Goal: Navigation & Orientation: Find specific page/section

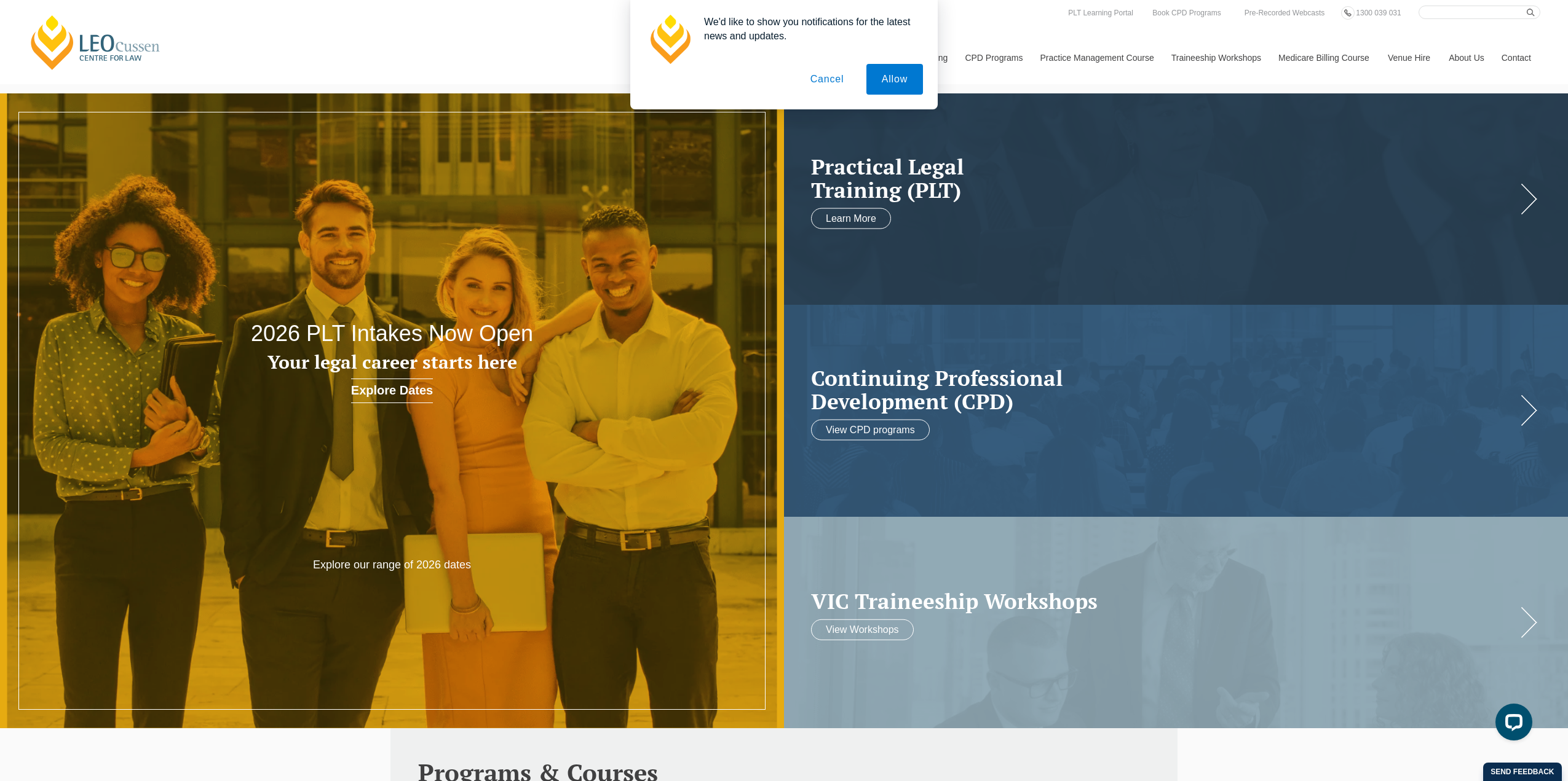
click at [820, 79] on button "Cancel" at bounding box center [827, 79] width 64 height 31
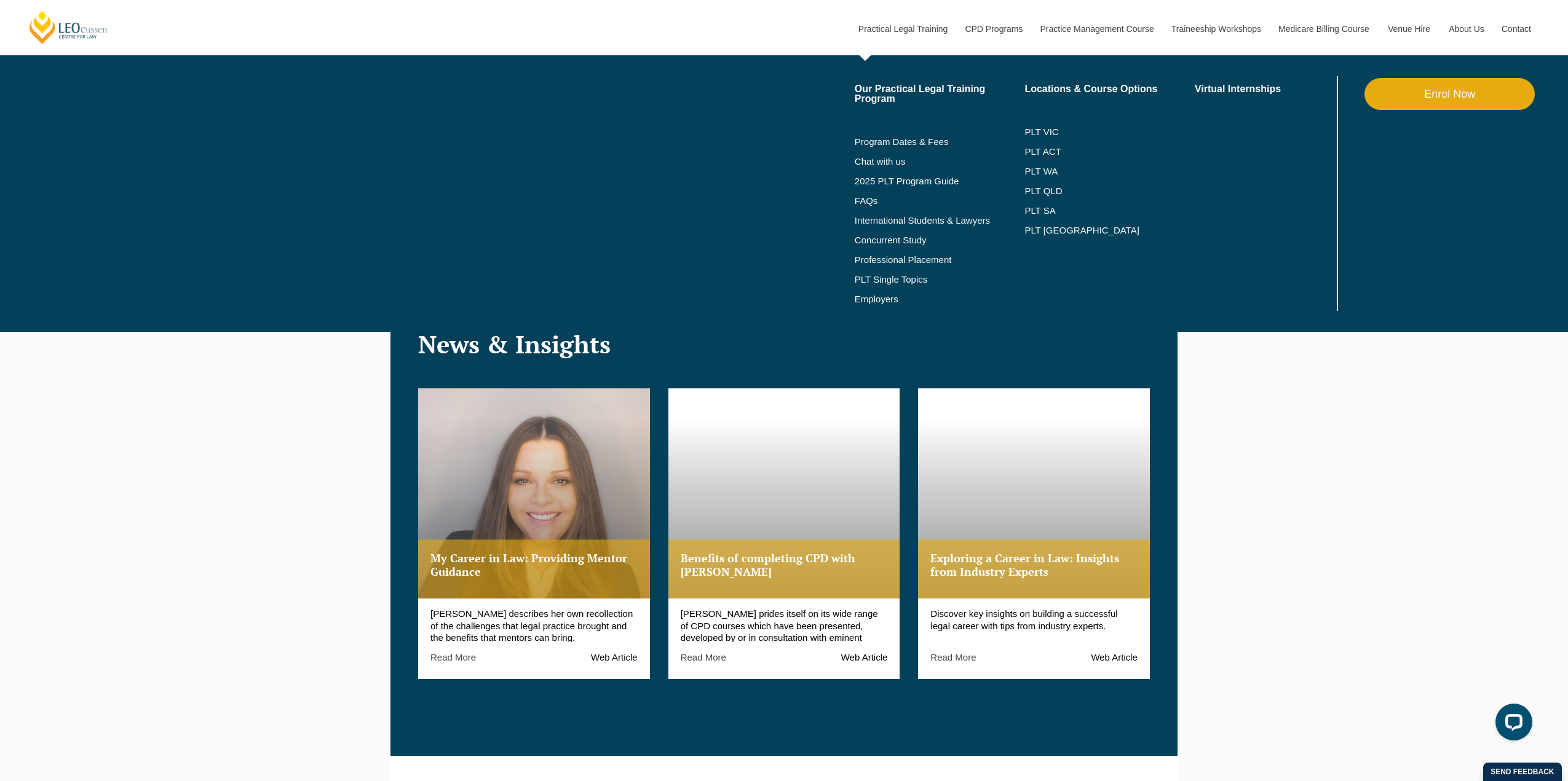
scroll to position [1353, 0]
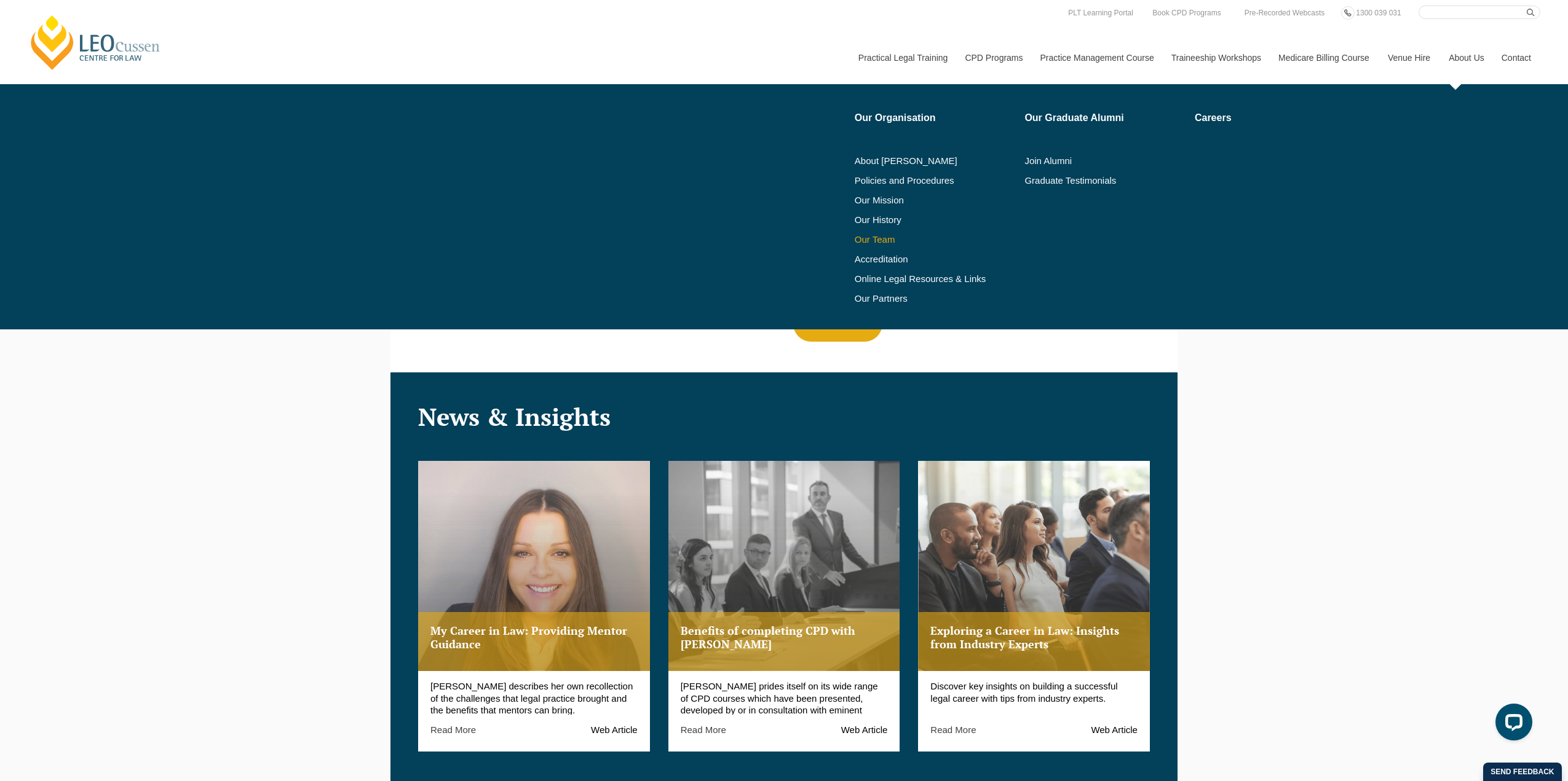
click at [864, 242] on link "Our Team" at bounding box center [936, 239] width 162 height 10
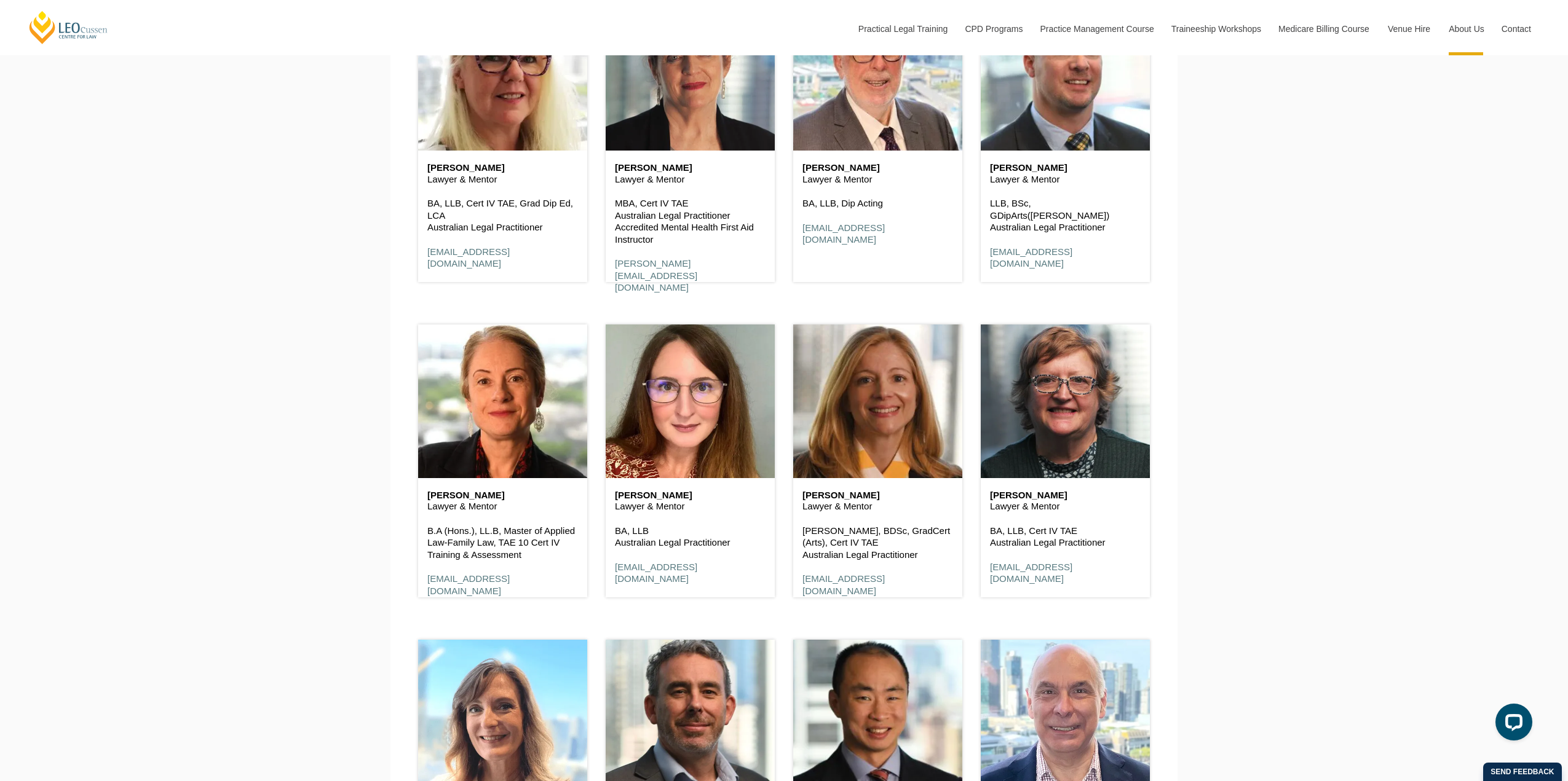
scroll to position [2213, 0]
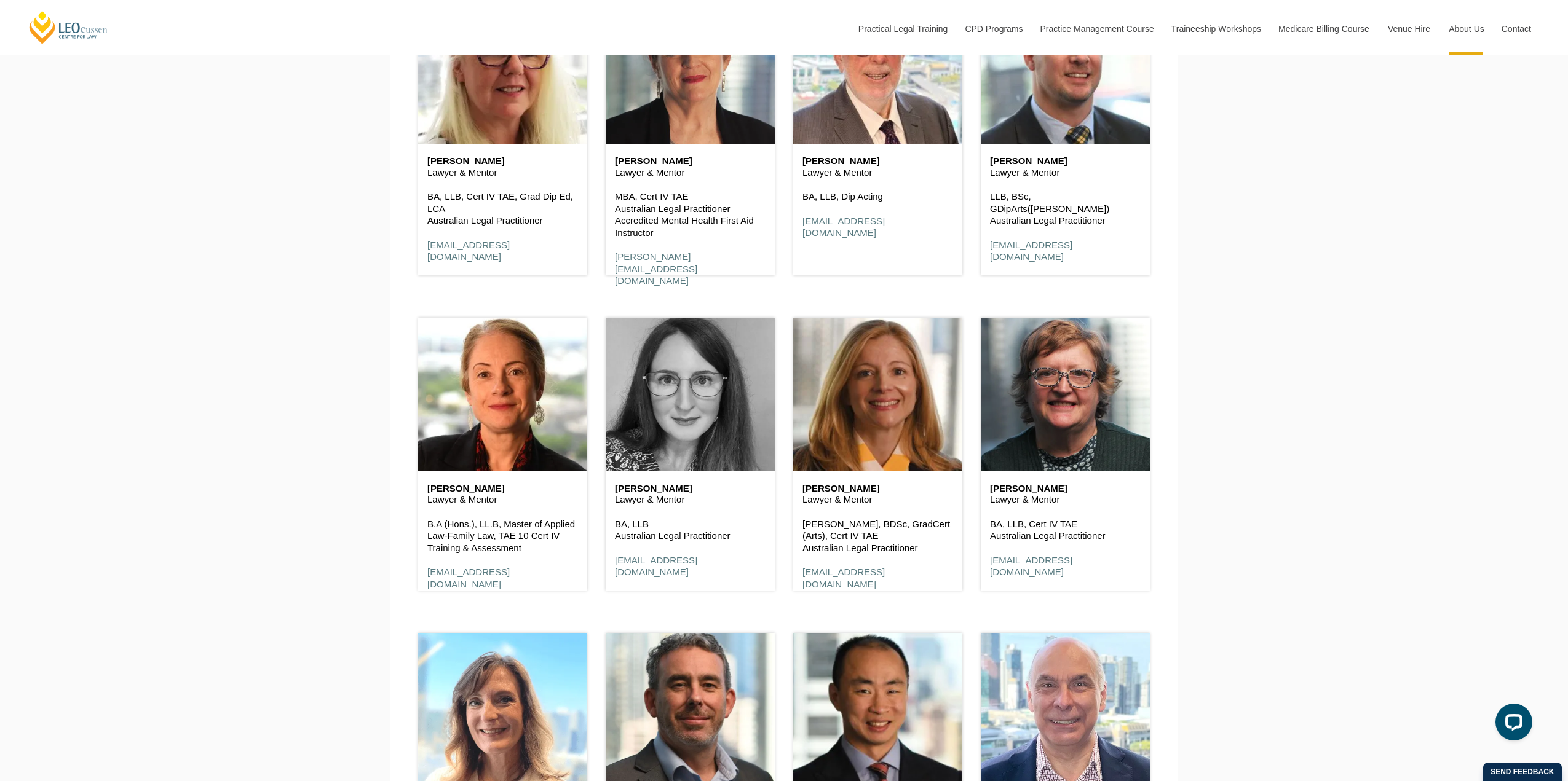
click at [668, 429] on header at bounding box center [690, 394] width 169 height 154
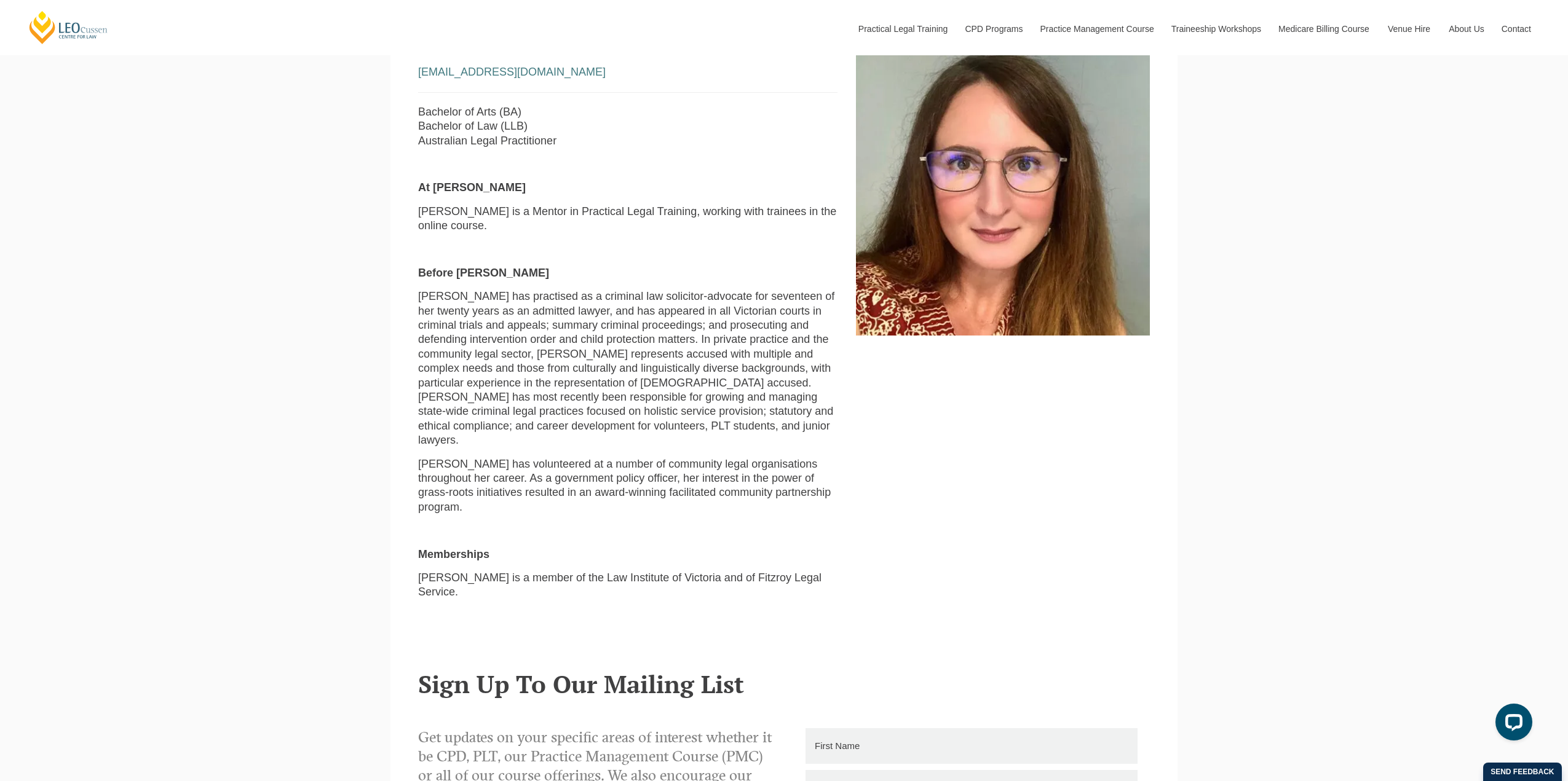
scroll to position [615, 0]
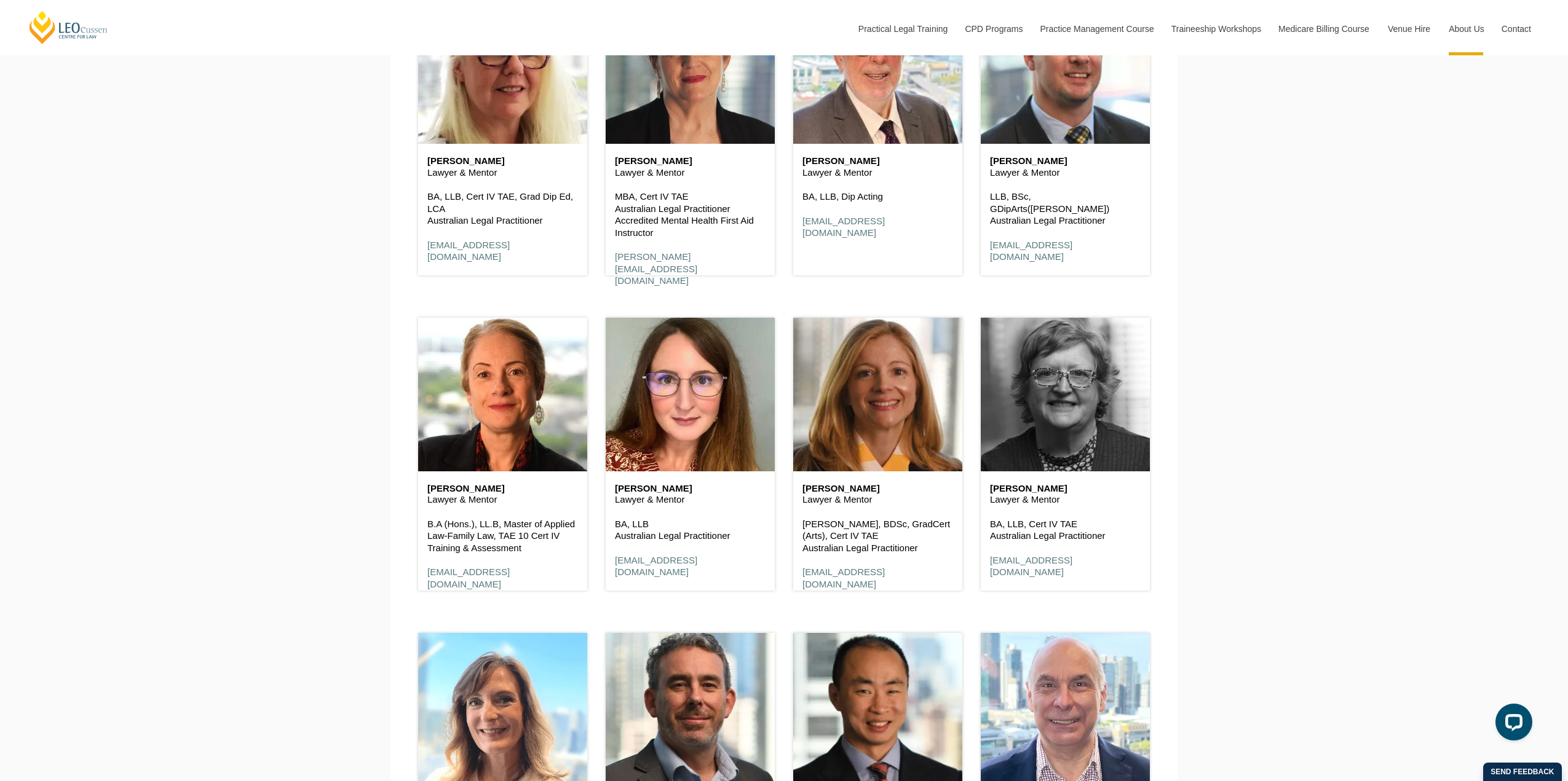
click at [1061, 419] on header at bounding box center [1065, 394] width 169 height 154
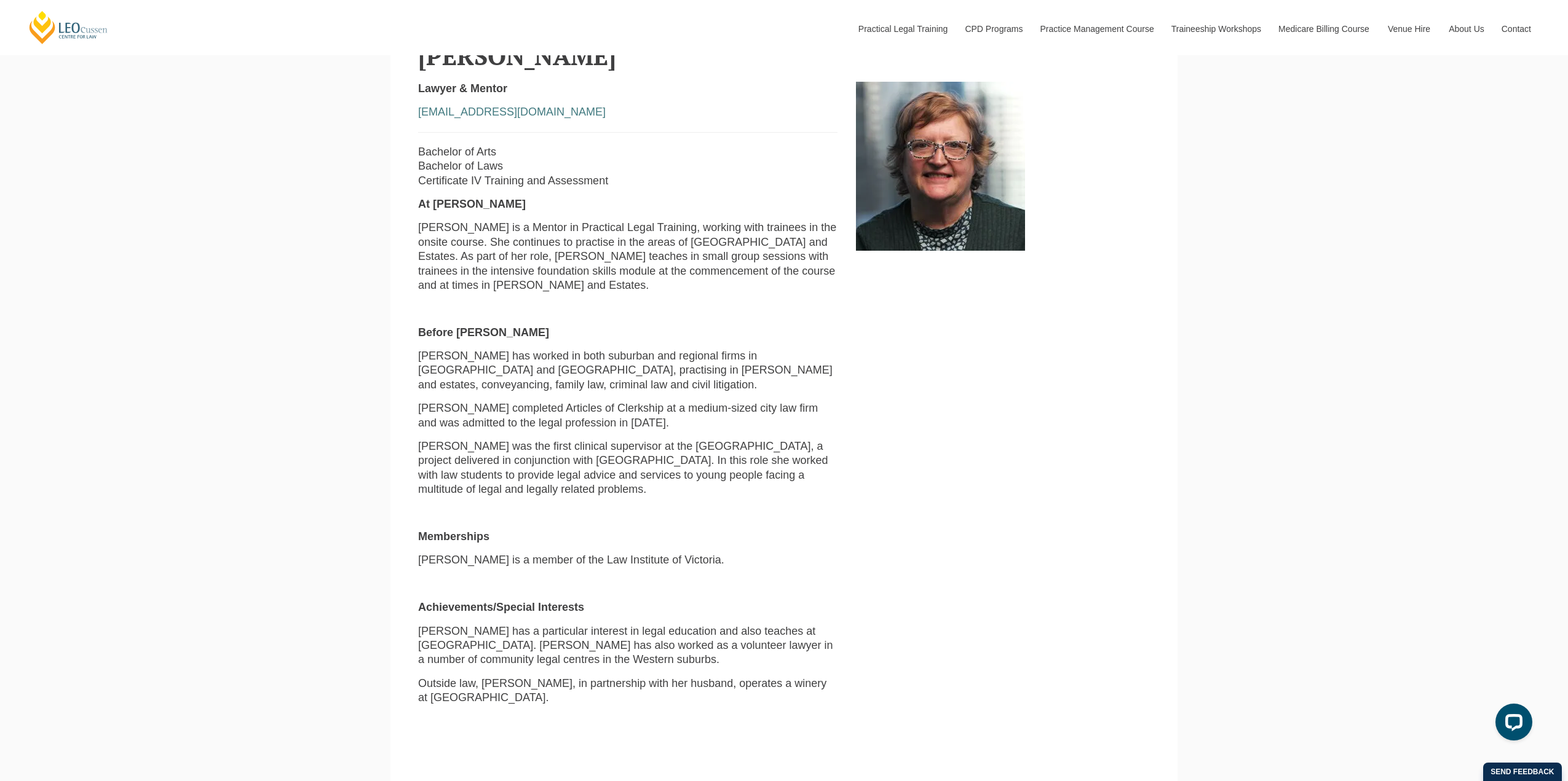
scroll to position [553, 0]
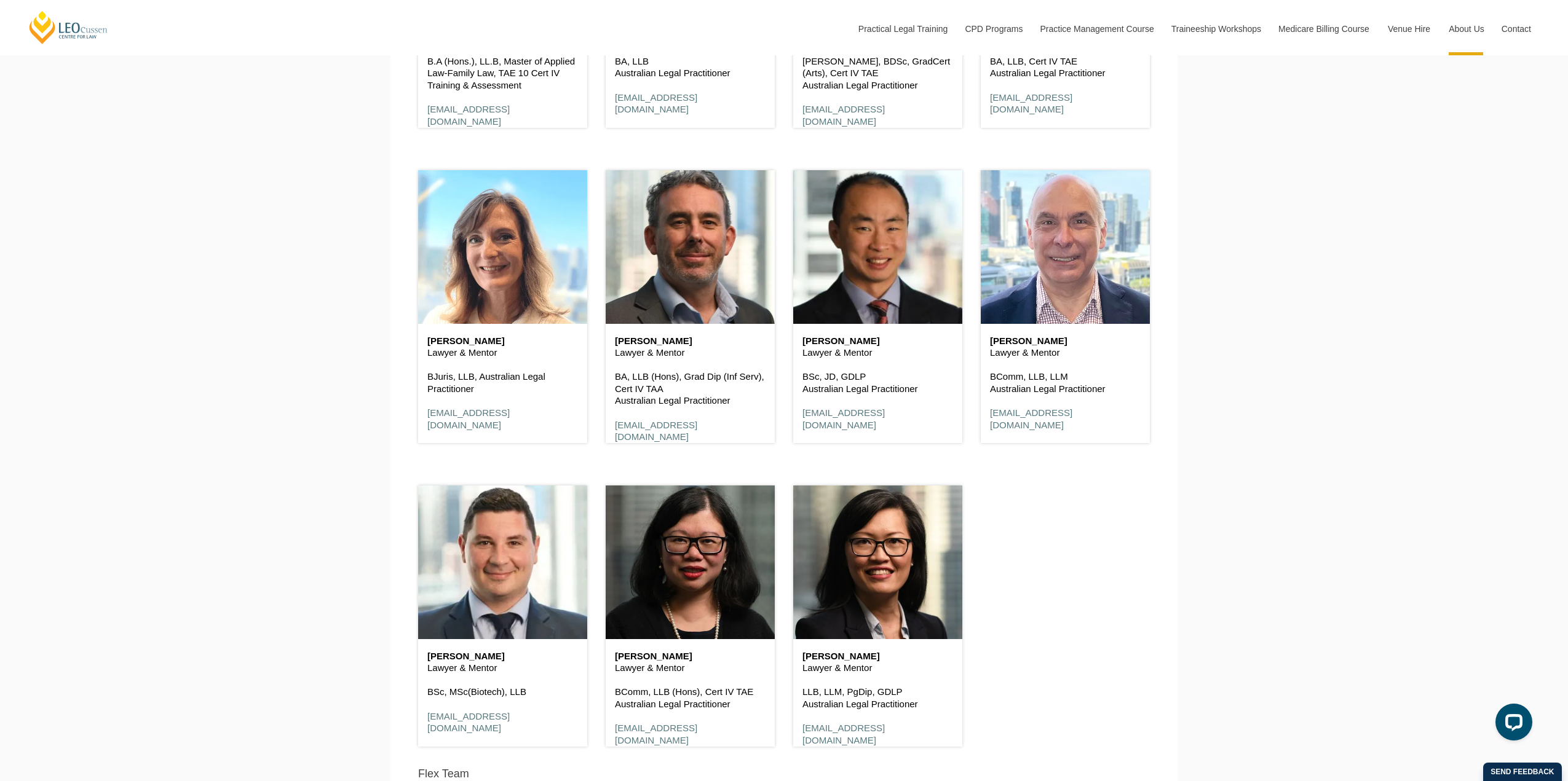
scroll to position [2705, 0]
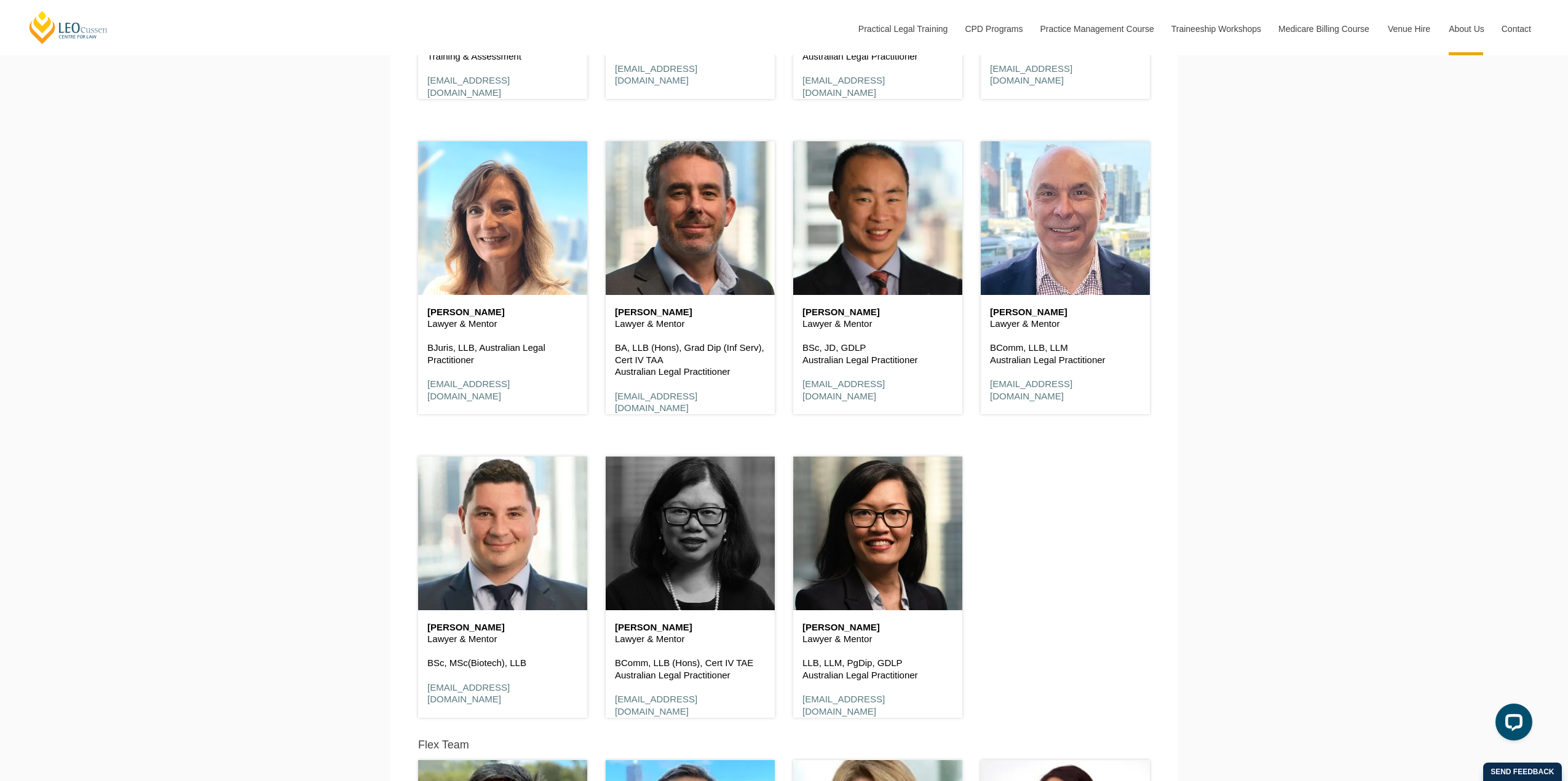
click at [686, 540] on header at bounding box center [690, 533] width 169 height 154
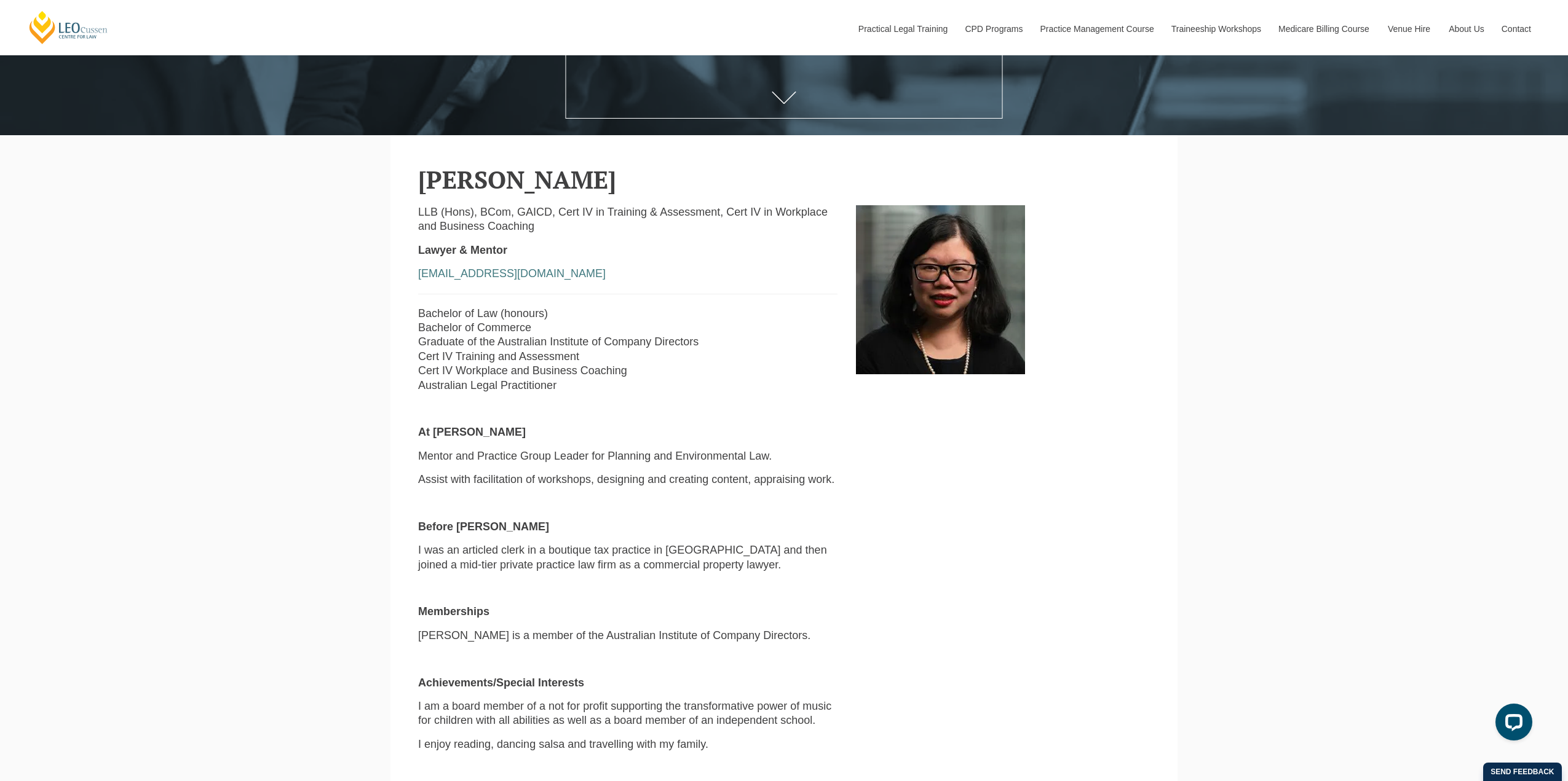
scroll to position [430, 0]
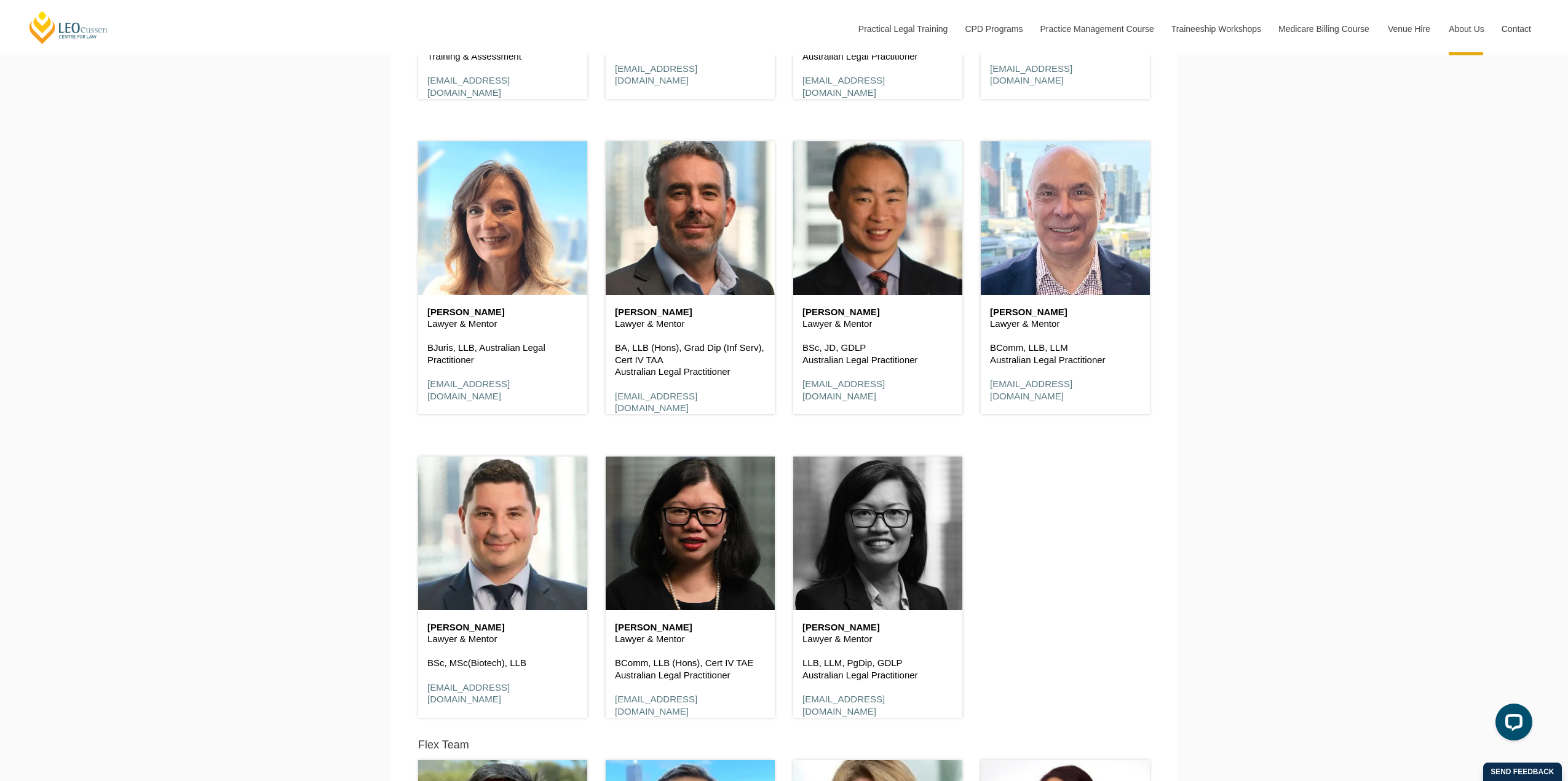
click at [880, 567] on header at bounding box center [878, 533] width 169 height 154
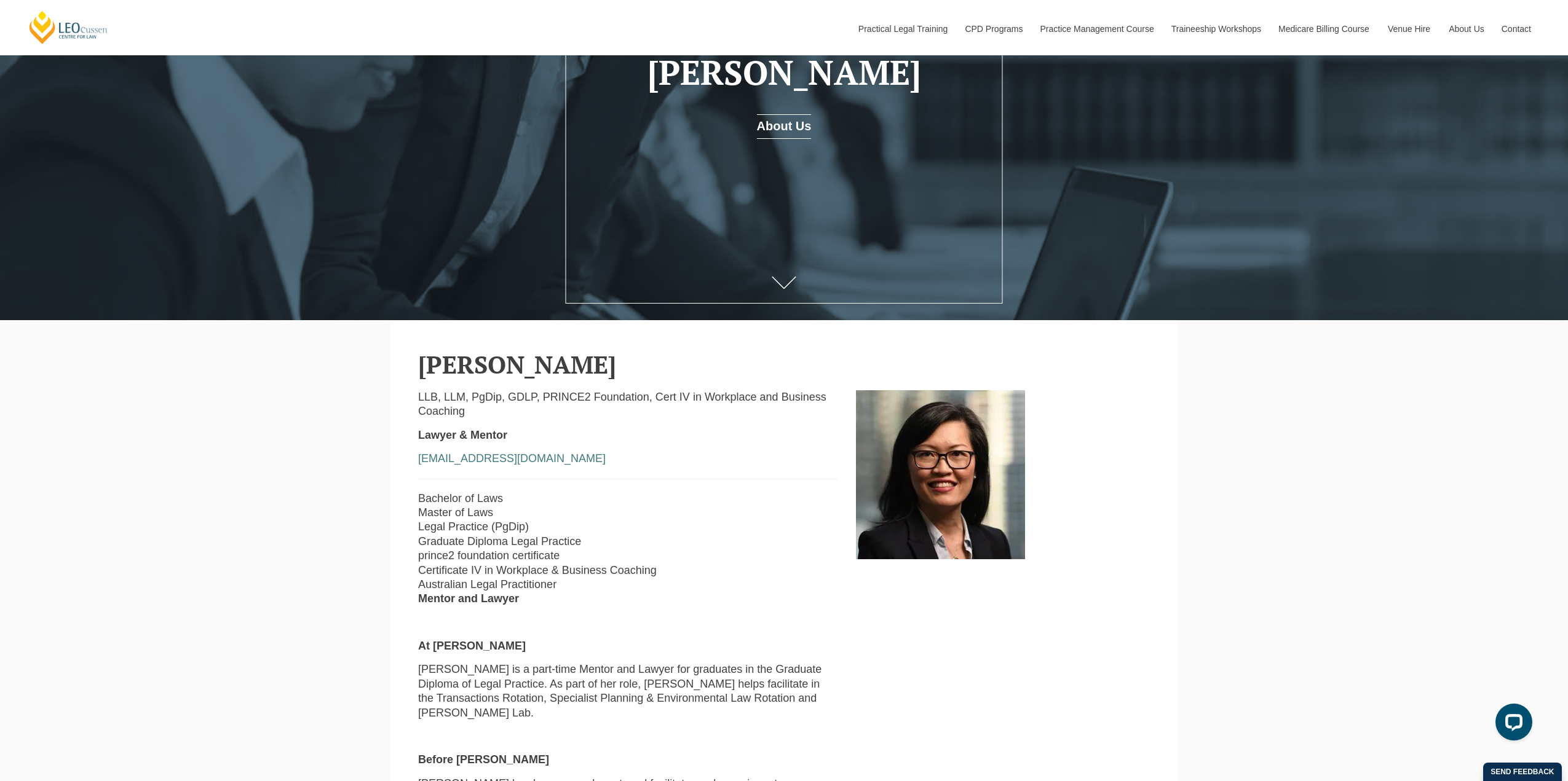
scroll to position [307, 0]
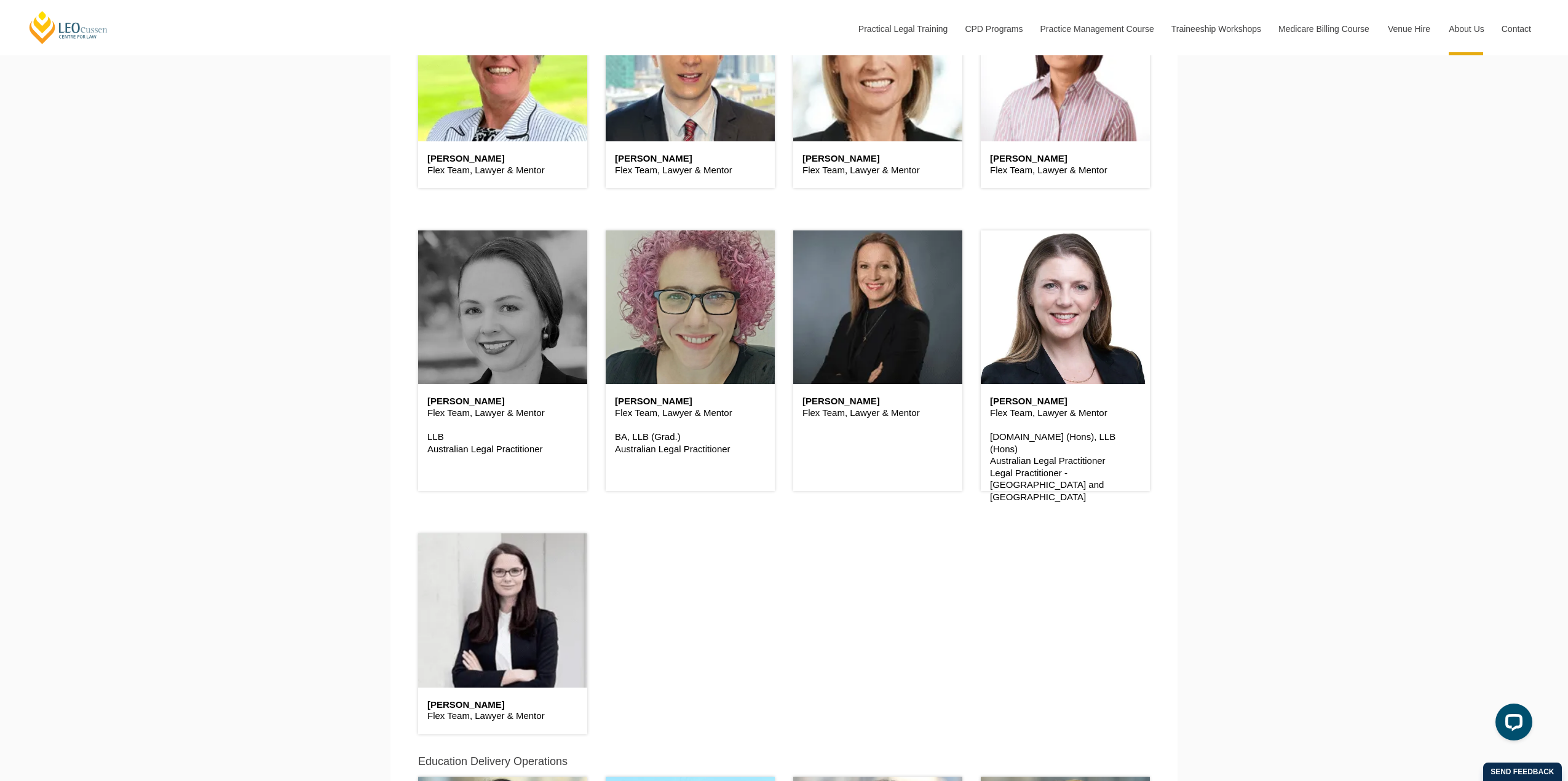
scroll to position [3481, 0]
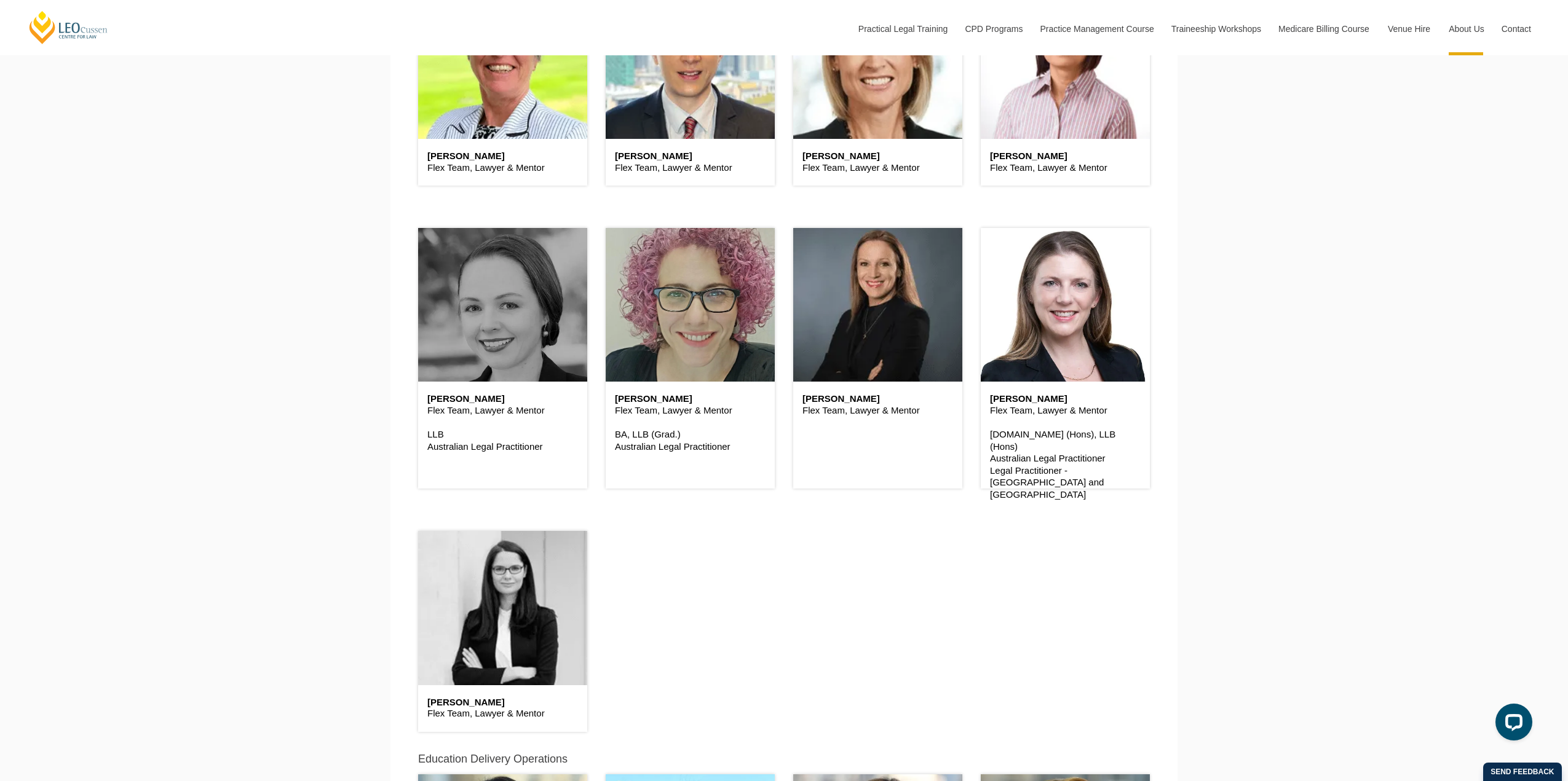
click at [496, 628] on header at bounding box center [502, 608] width 169 height 154
click at [456, 607] on header at bounding box center [502, 608] width 169 height 154
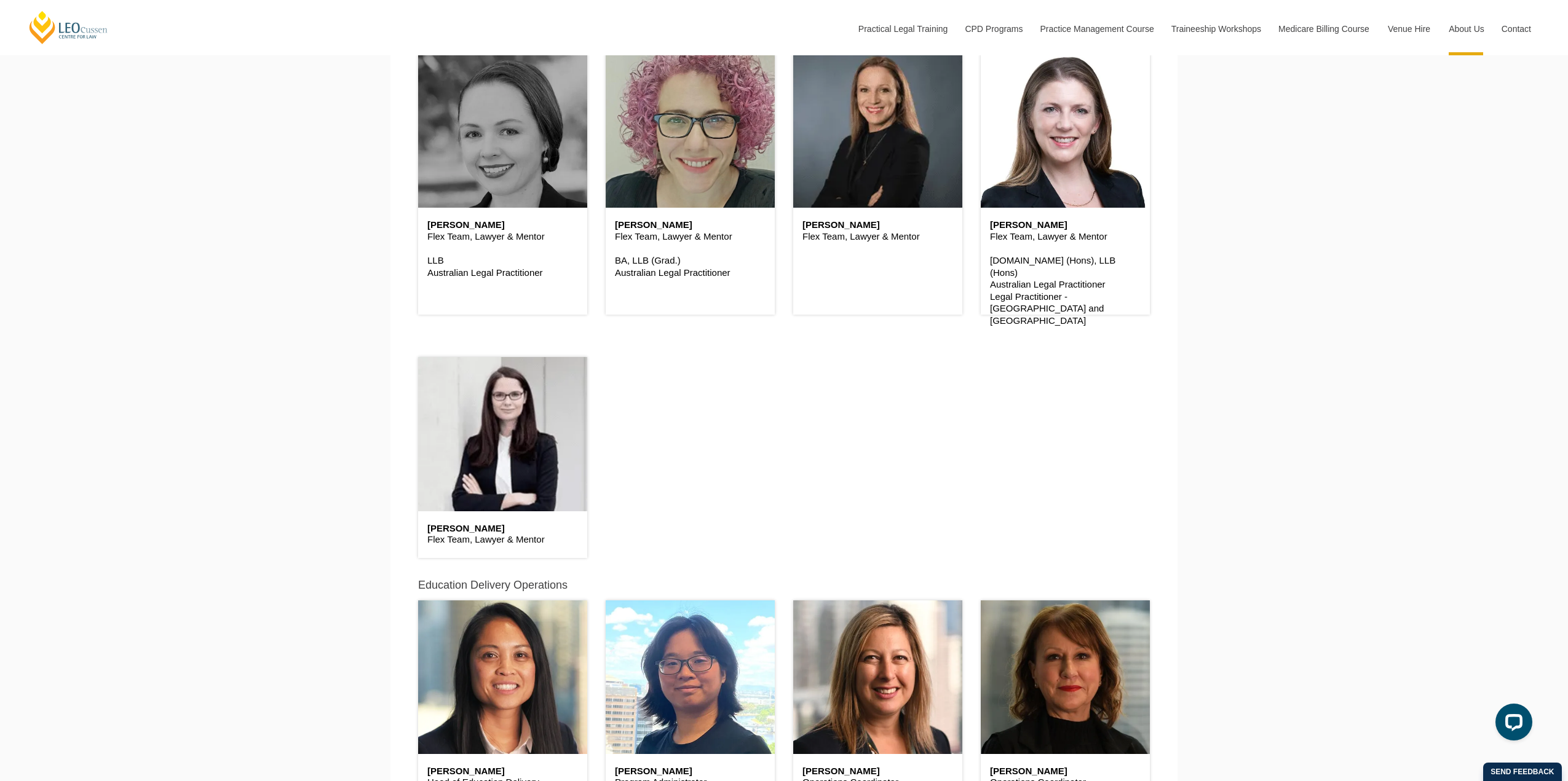
scroll to position [3665, 0]
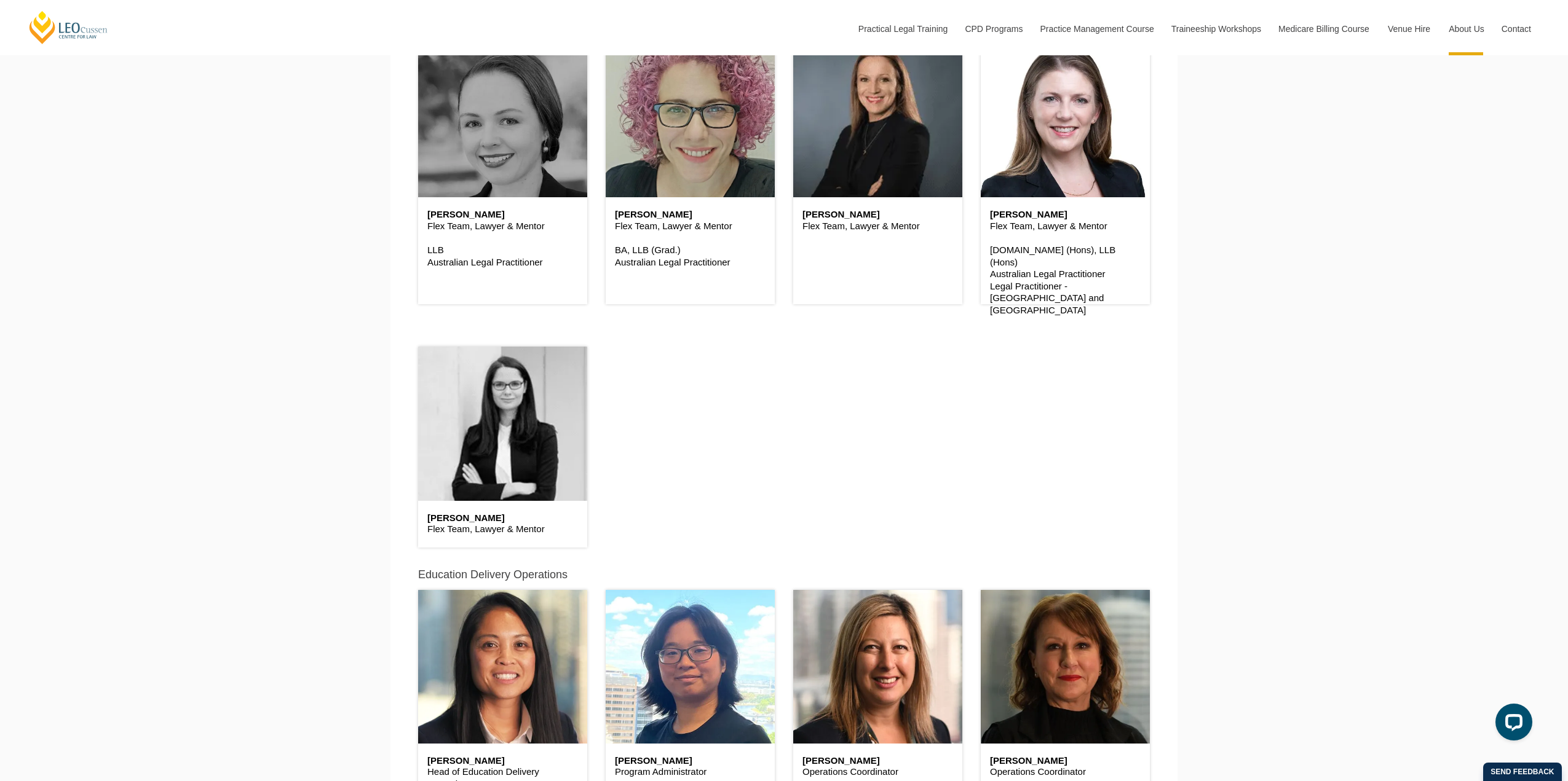
click at [478, 466] on header at bounding box center [502, 423] width 169 height 154
click at [477, 464] on header at bounding box center [502, 423] width 169 height 154
click at [451, 524] on h6 "[PERSON_NAME]" at bounding box center [502, 518] width 150 height 11
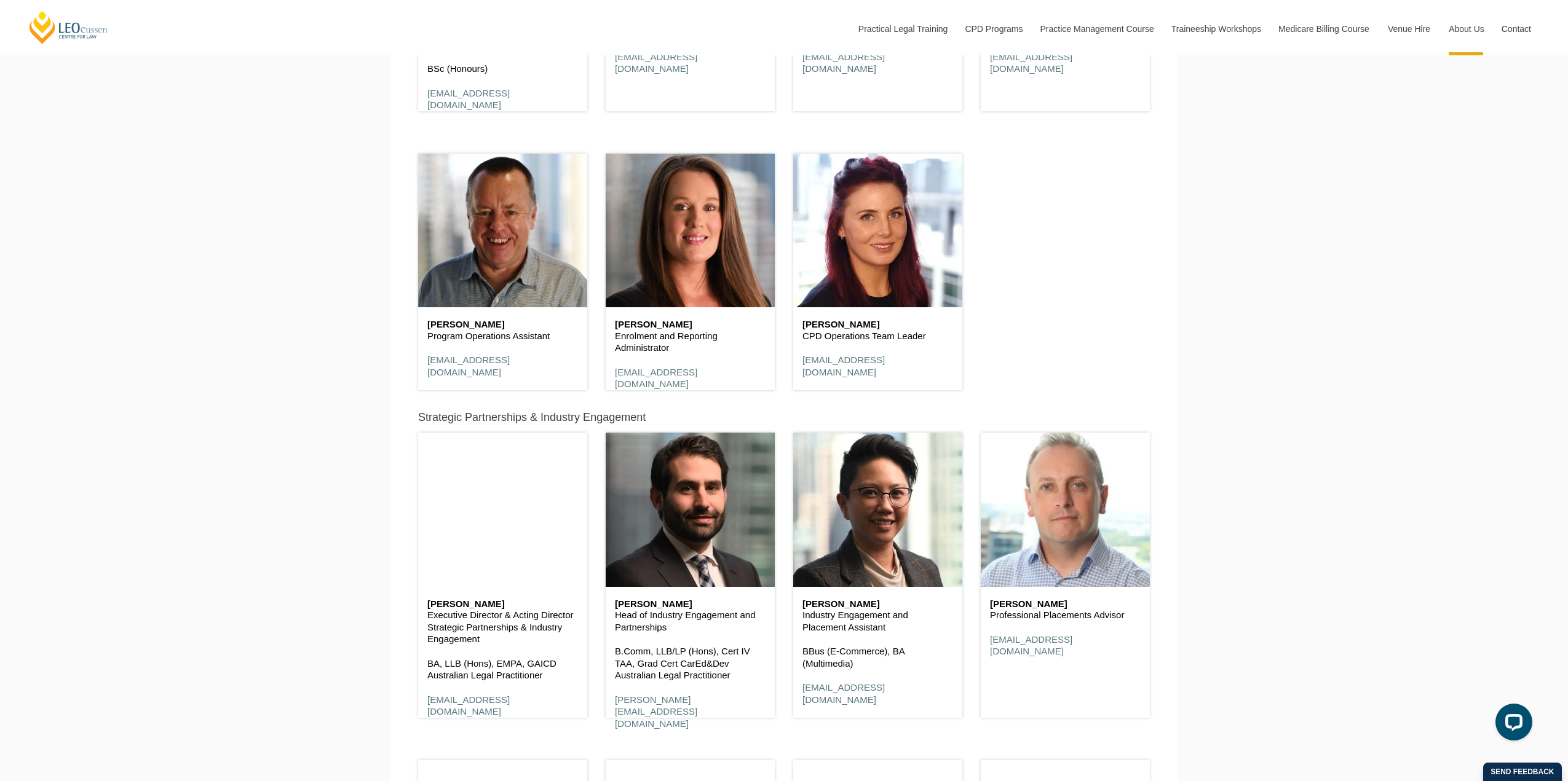
scroll to position [4710, 0]
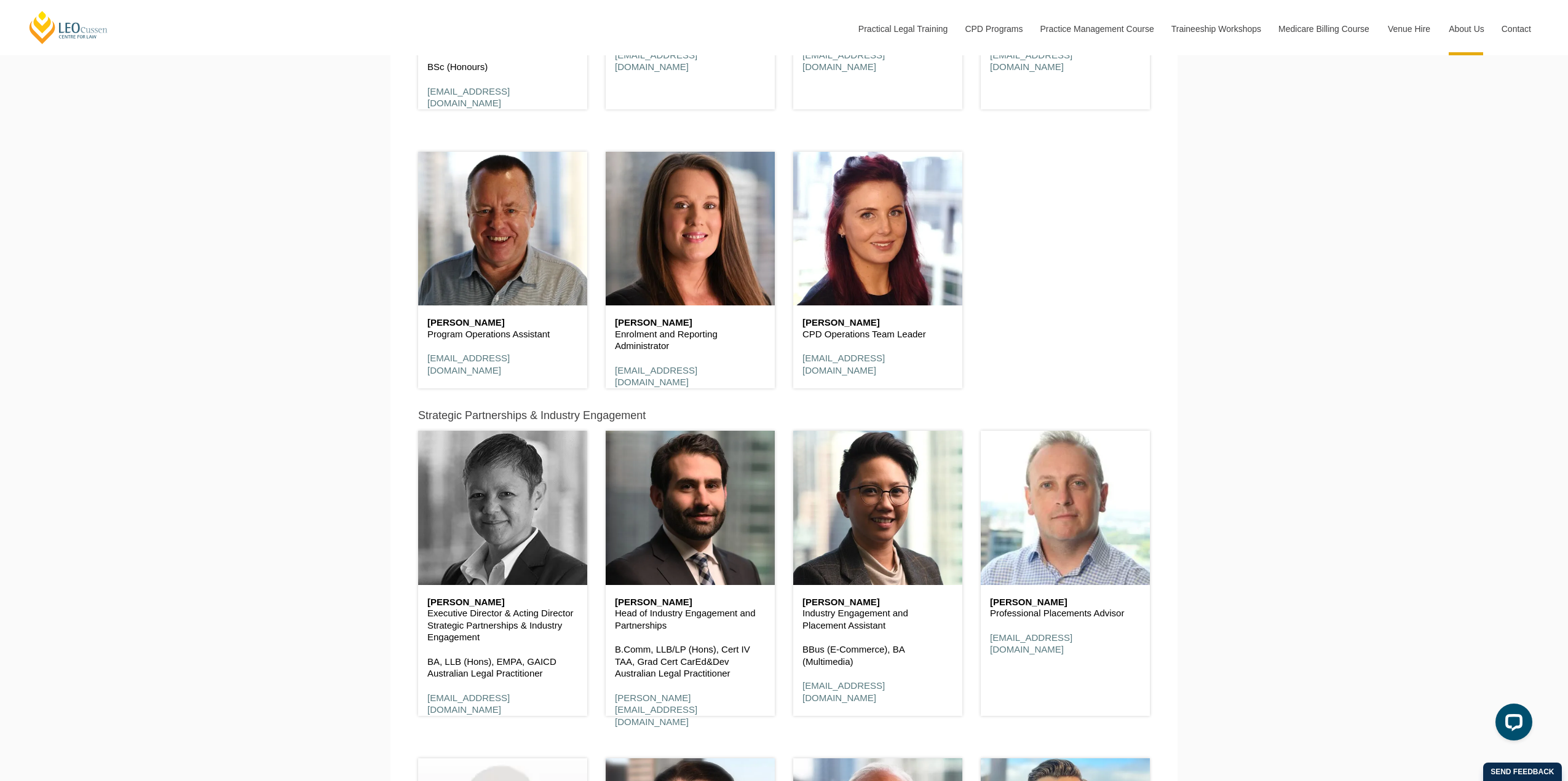
click at [459, 533] on header at bounding box center [502, 508] width 169 height 154
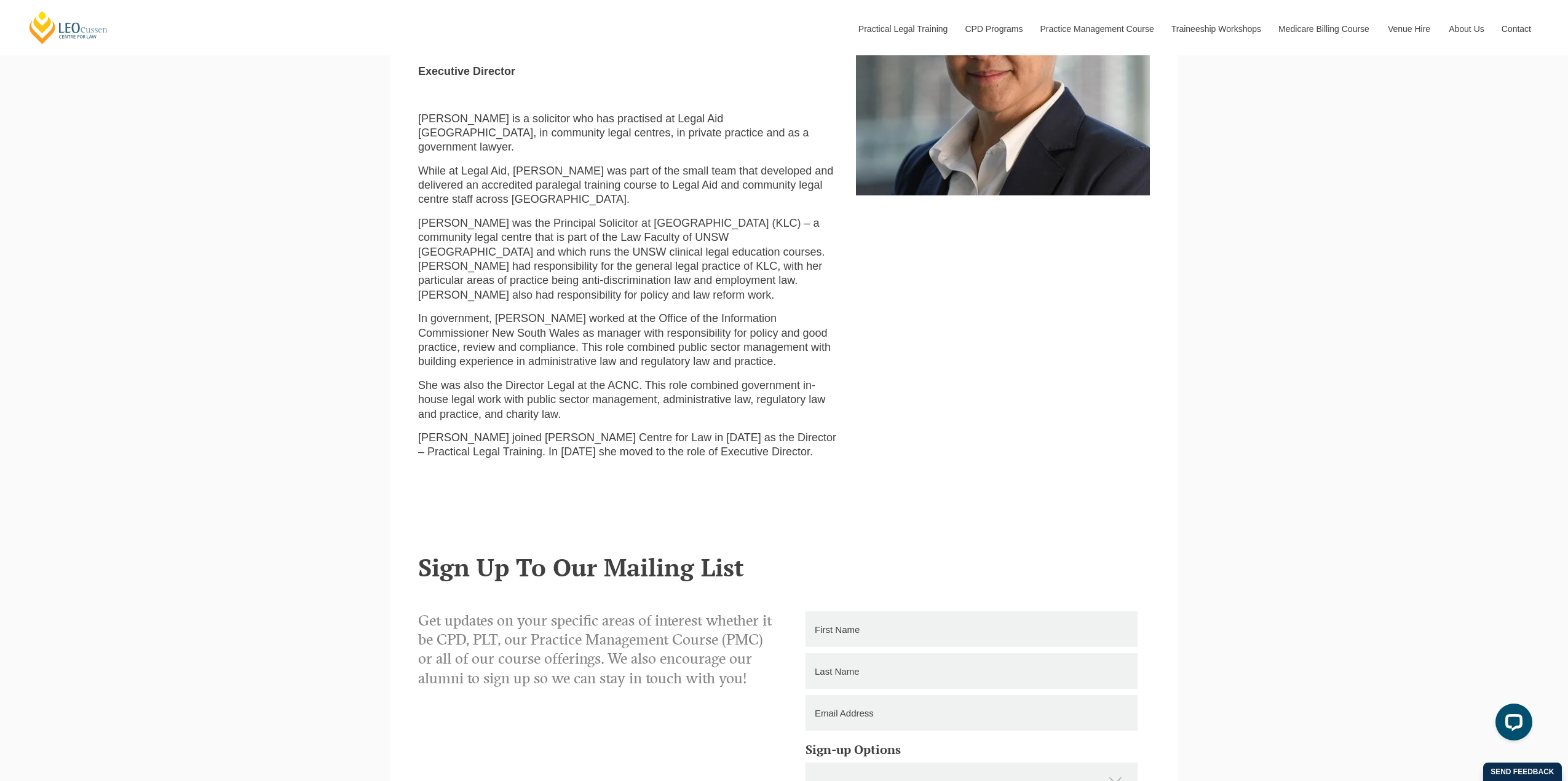
scroll to position [738, 0]
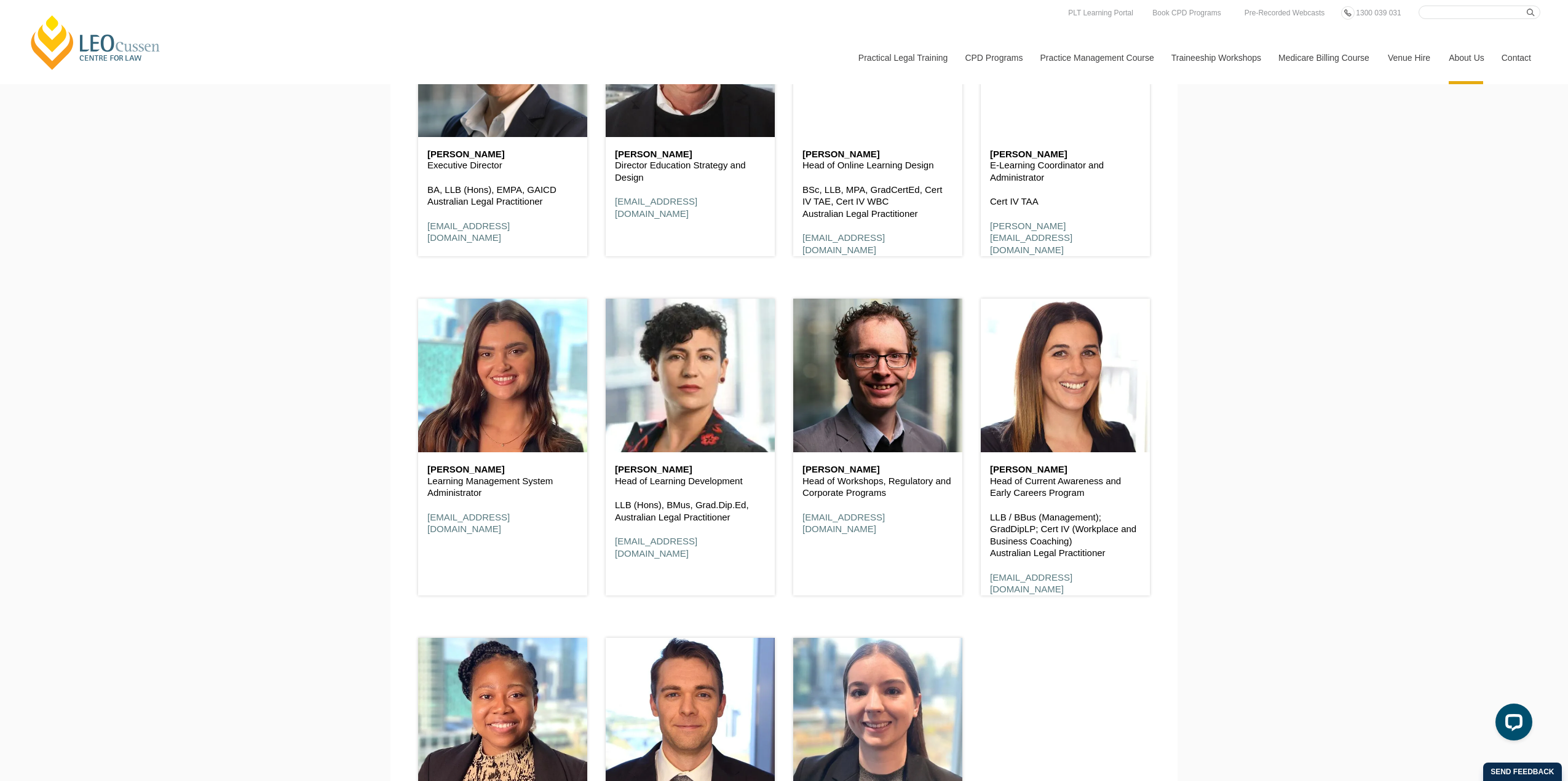
scroll to position [6049, 0]
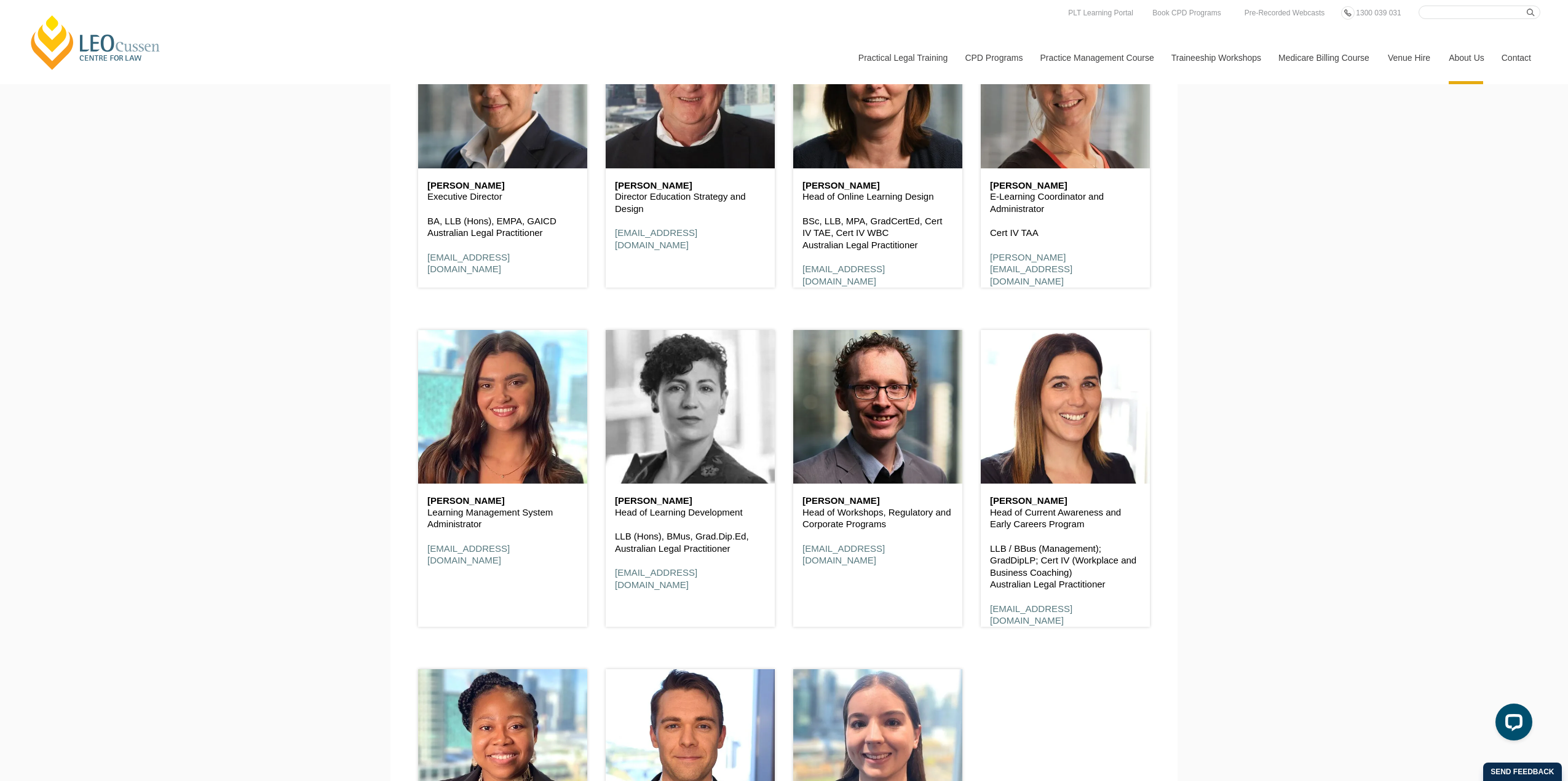
click at [630, 403] on header at bounding box center [690, 407] width 169 height 154
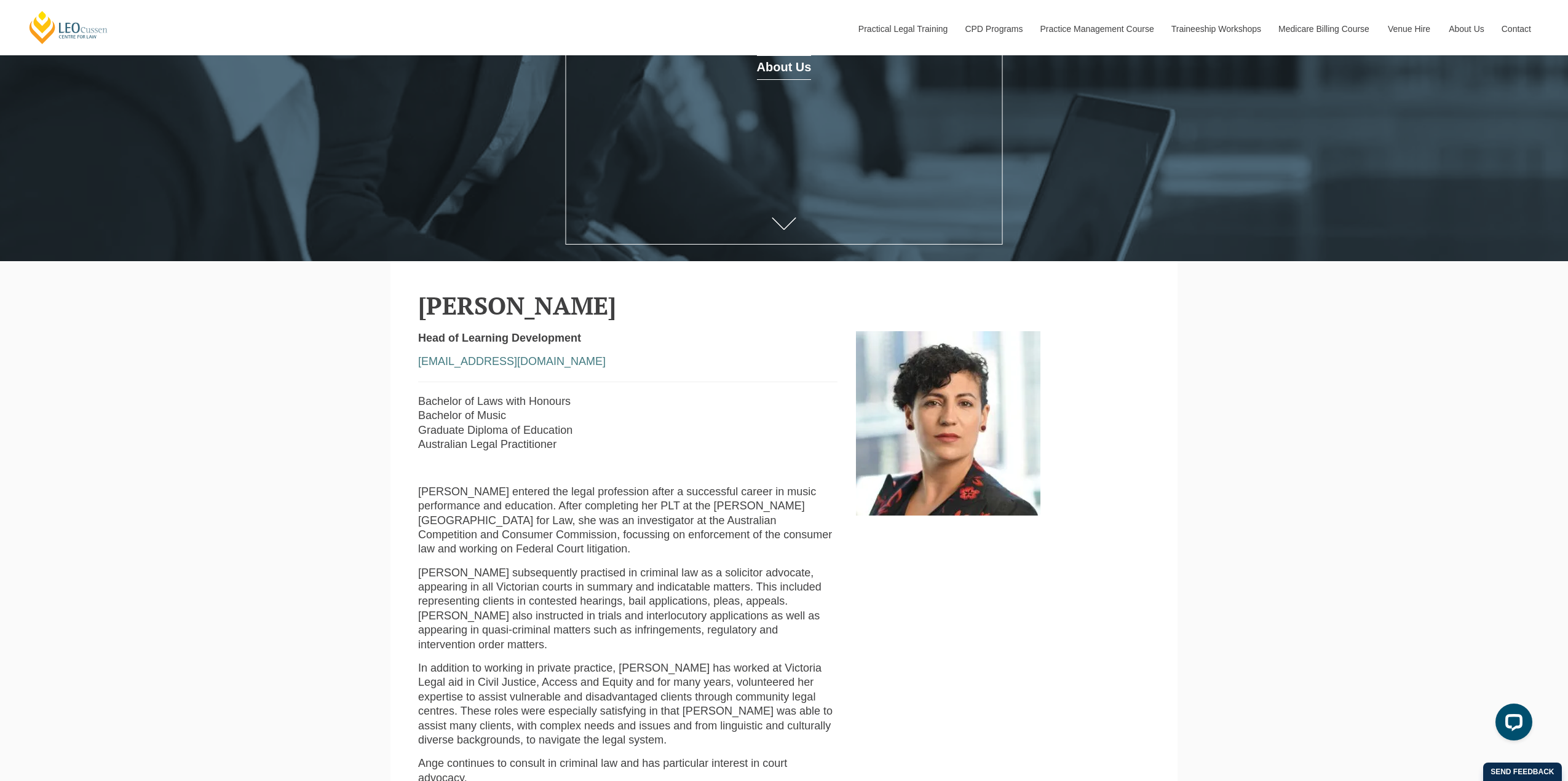
scroll to position [307, 0]
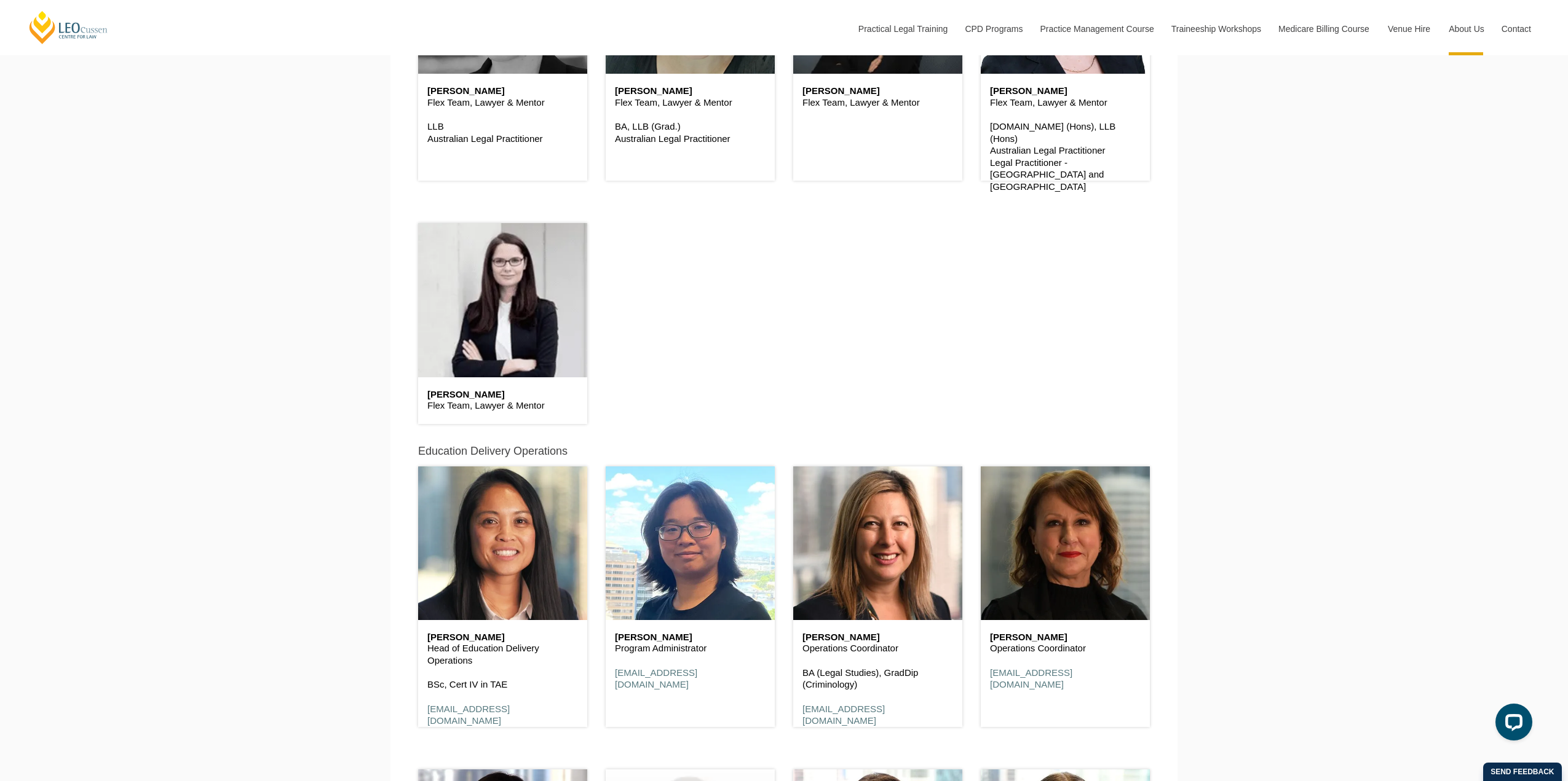
scroll to position [3713, 0]
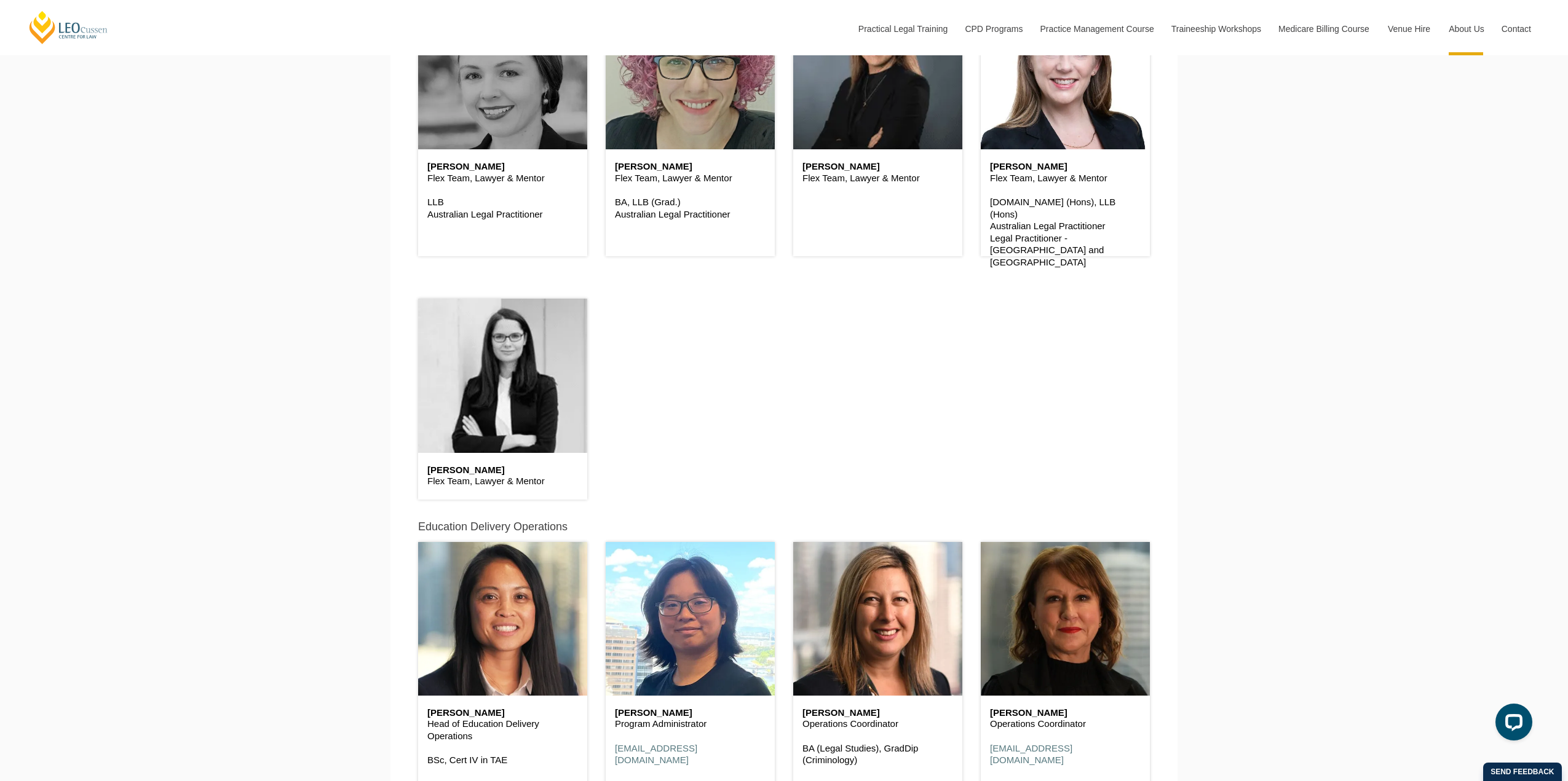
click at [453, 380] on header at bounding box center [502, 375] width 169 height 154
click at [529, 391] on header at bounding box center [502, 375] width 169 height 154
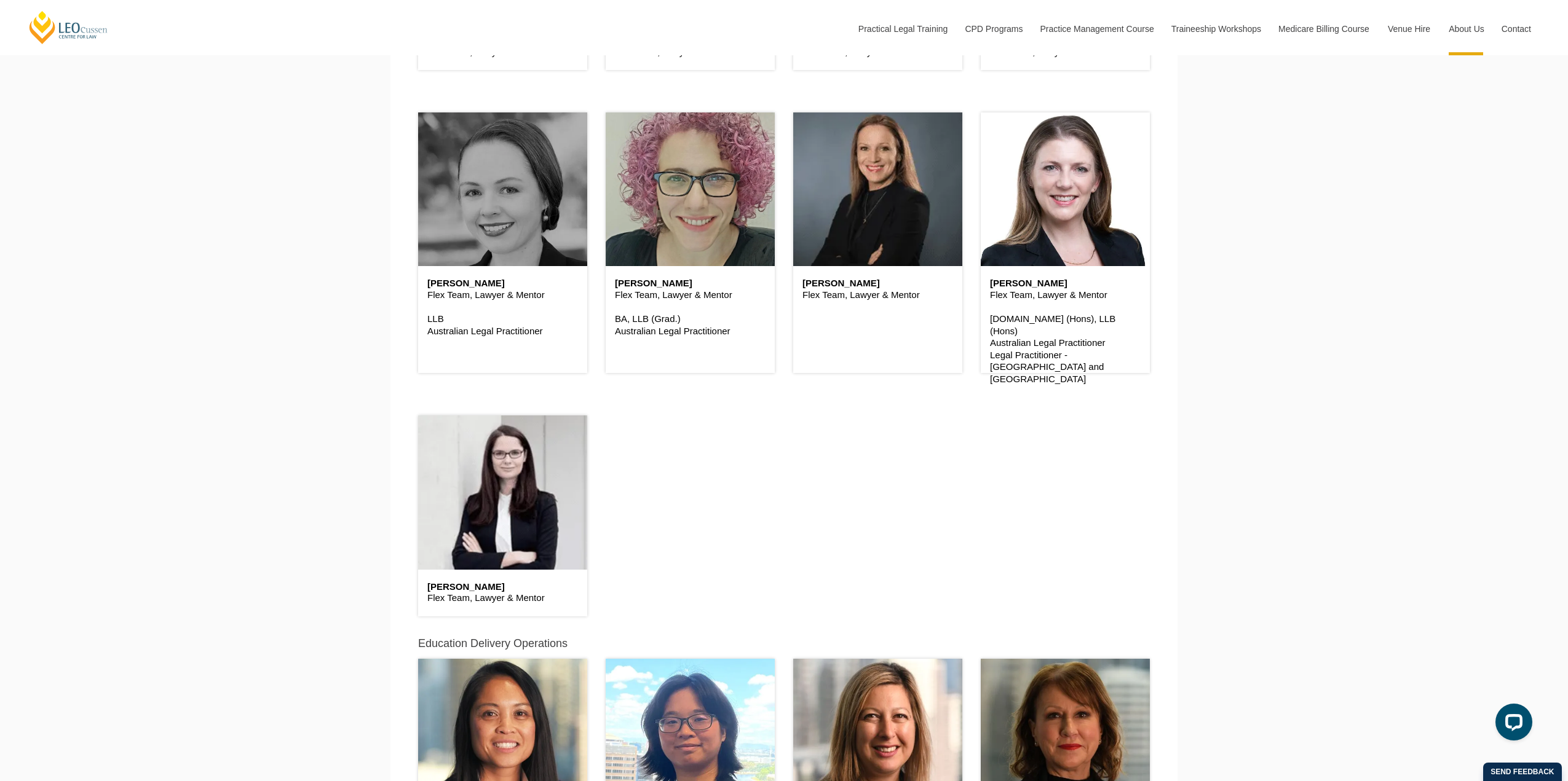
scroll to position [3590, 0]
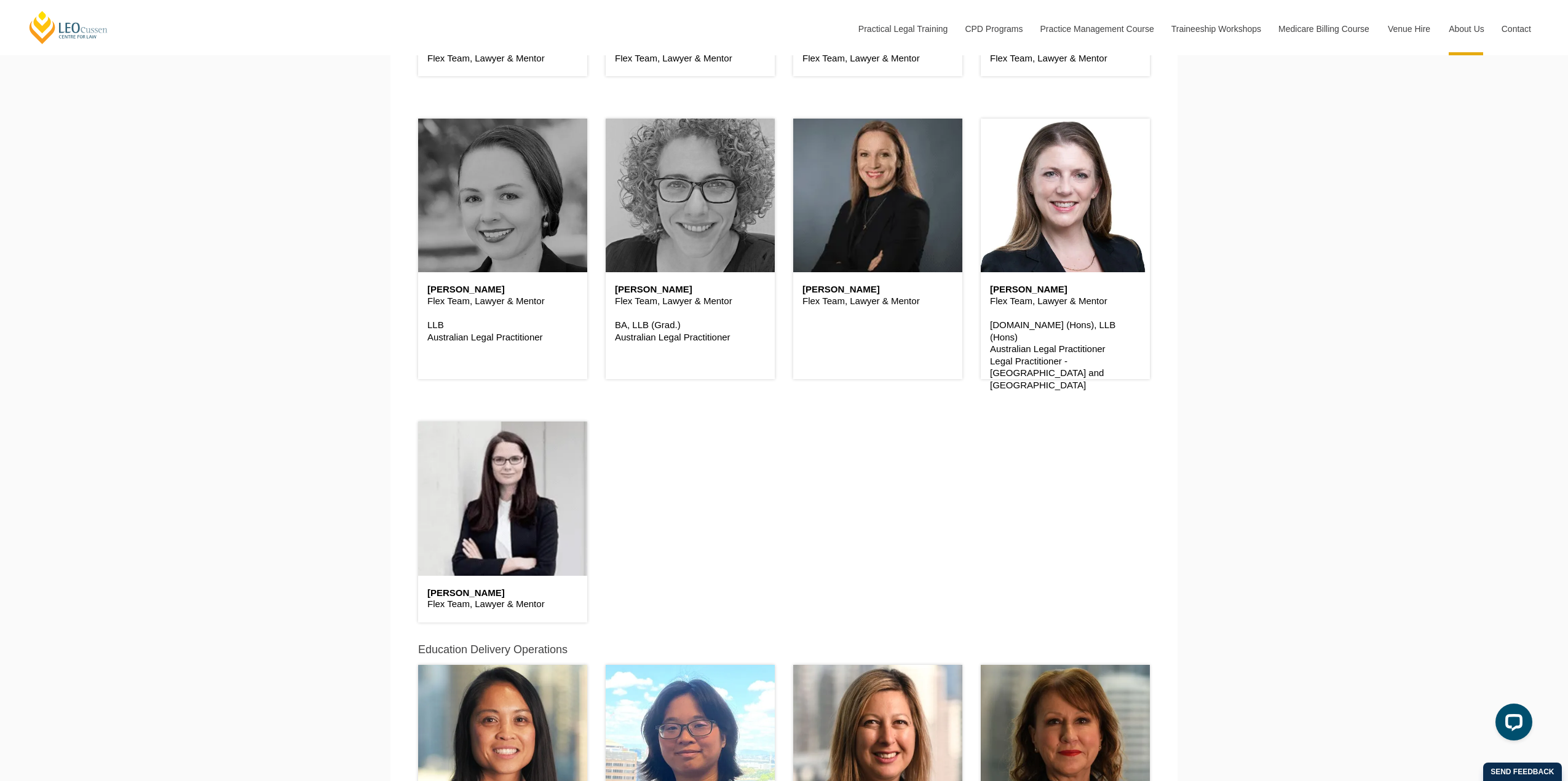
click at [680, 233] on header at bounding box center [690, 195] width 169 height 154
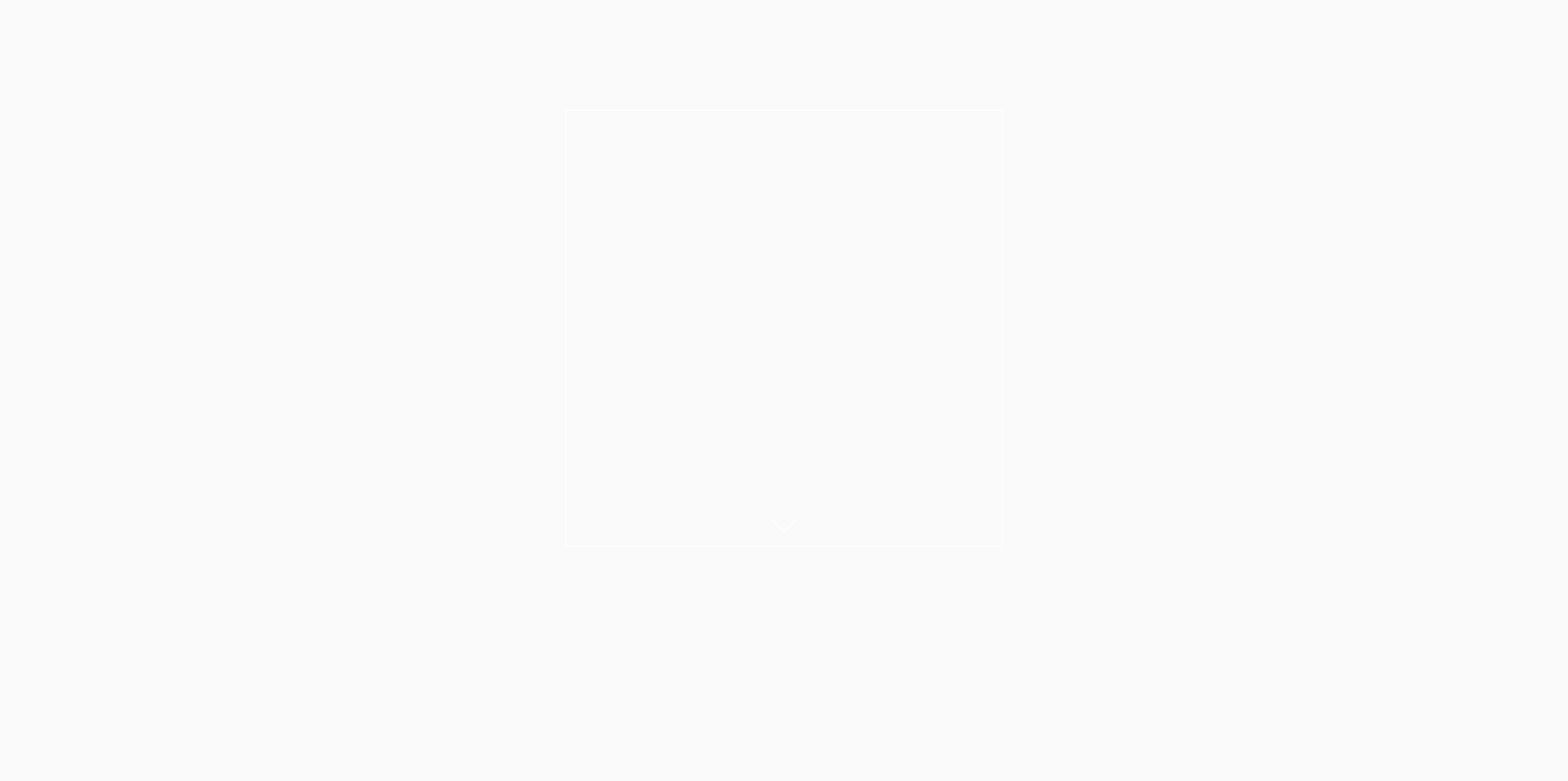
click at [680, 233] on div at bounding box center [784, 328] width 1568 height 470
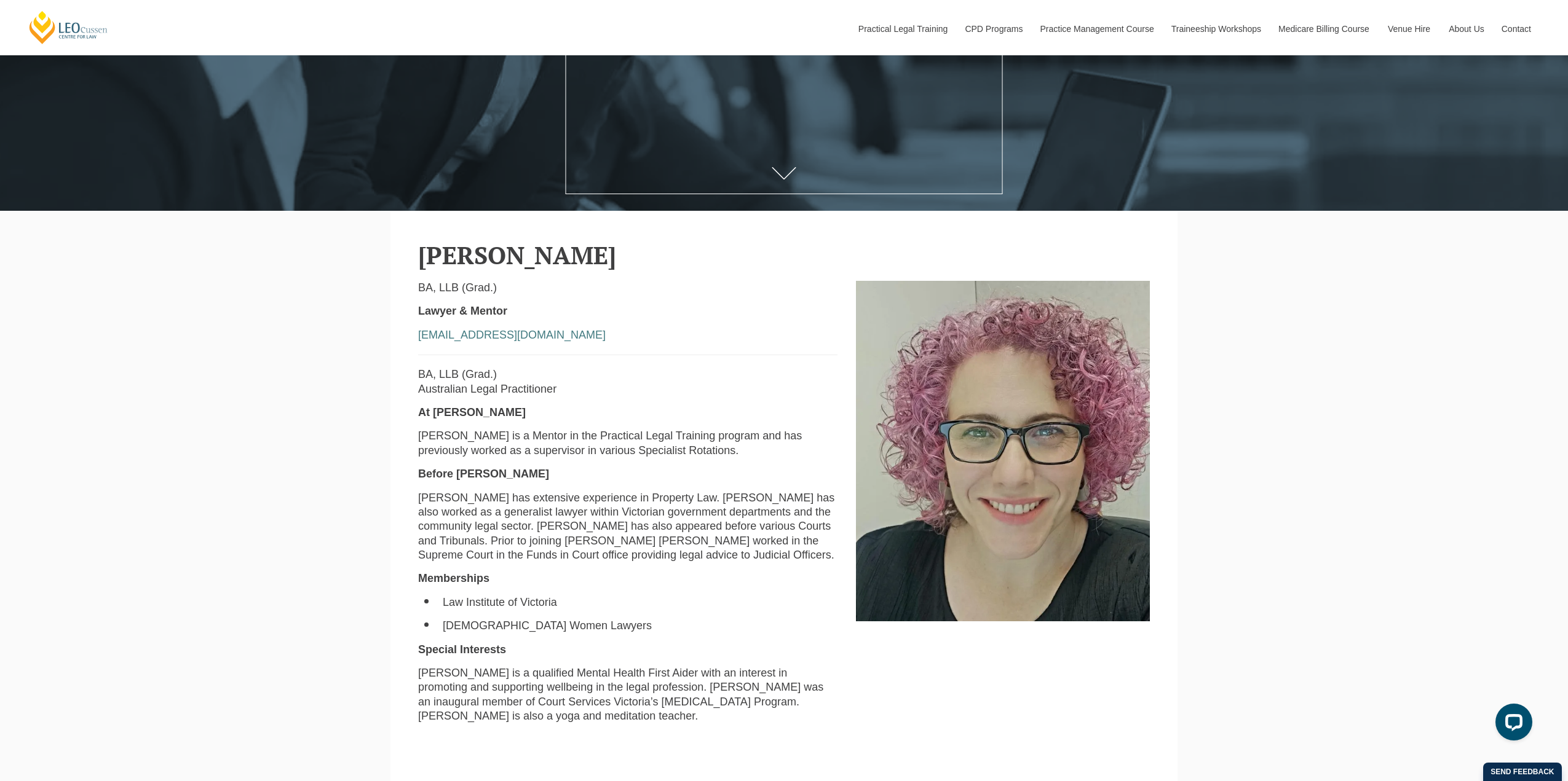
scroll to position [369, 0]
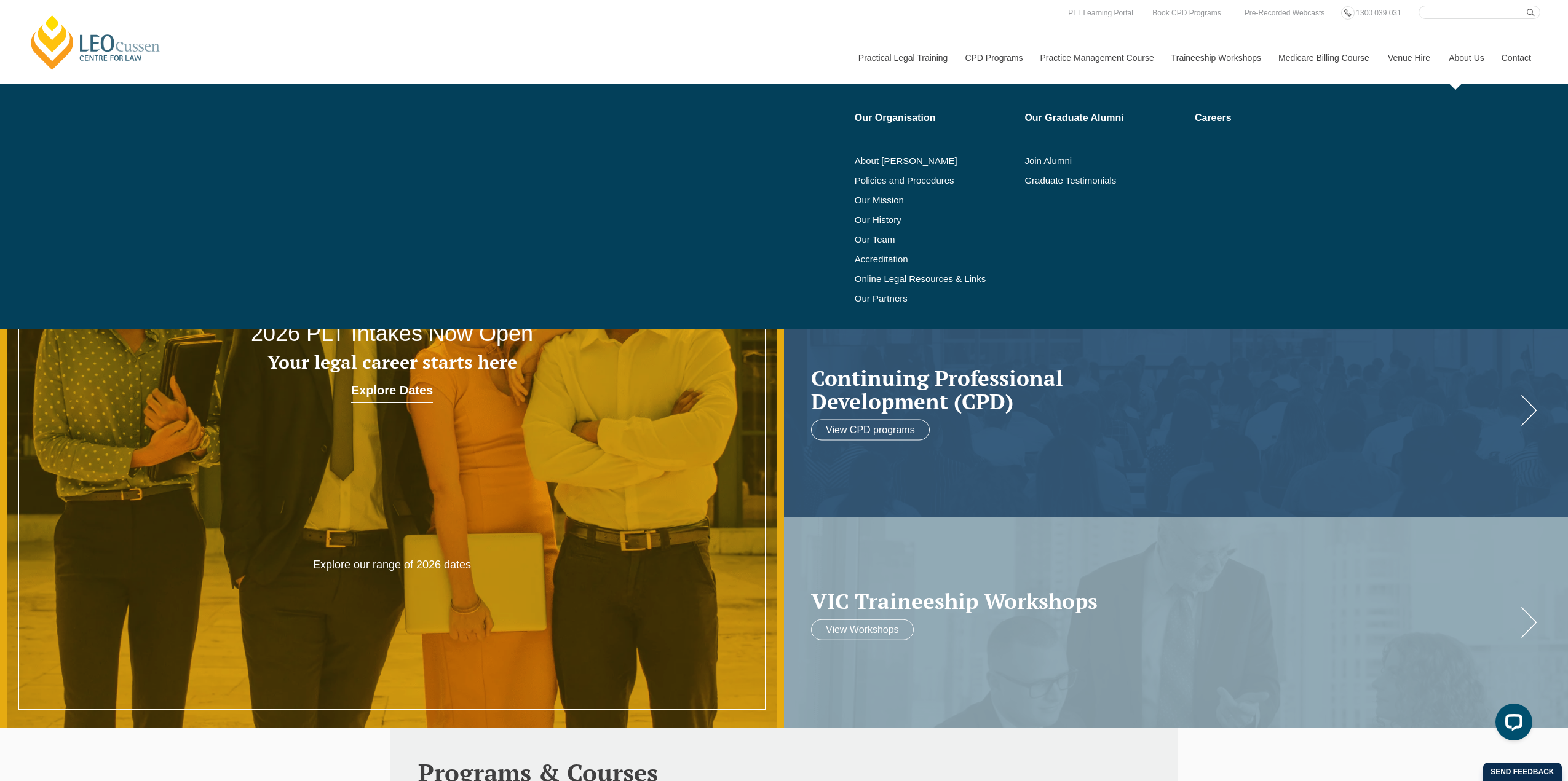
click at [1459, 57] on link "About Us" at bounding box center [1465, 58] width 53 height 53
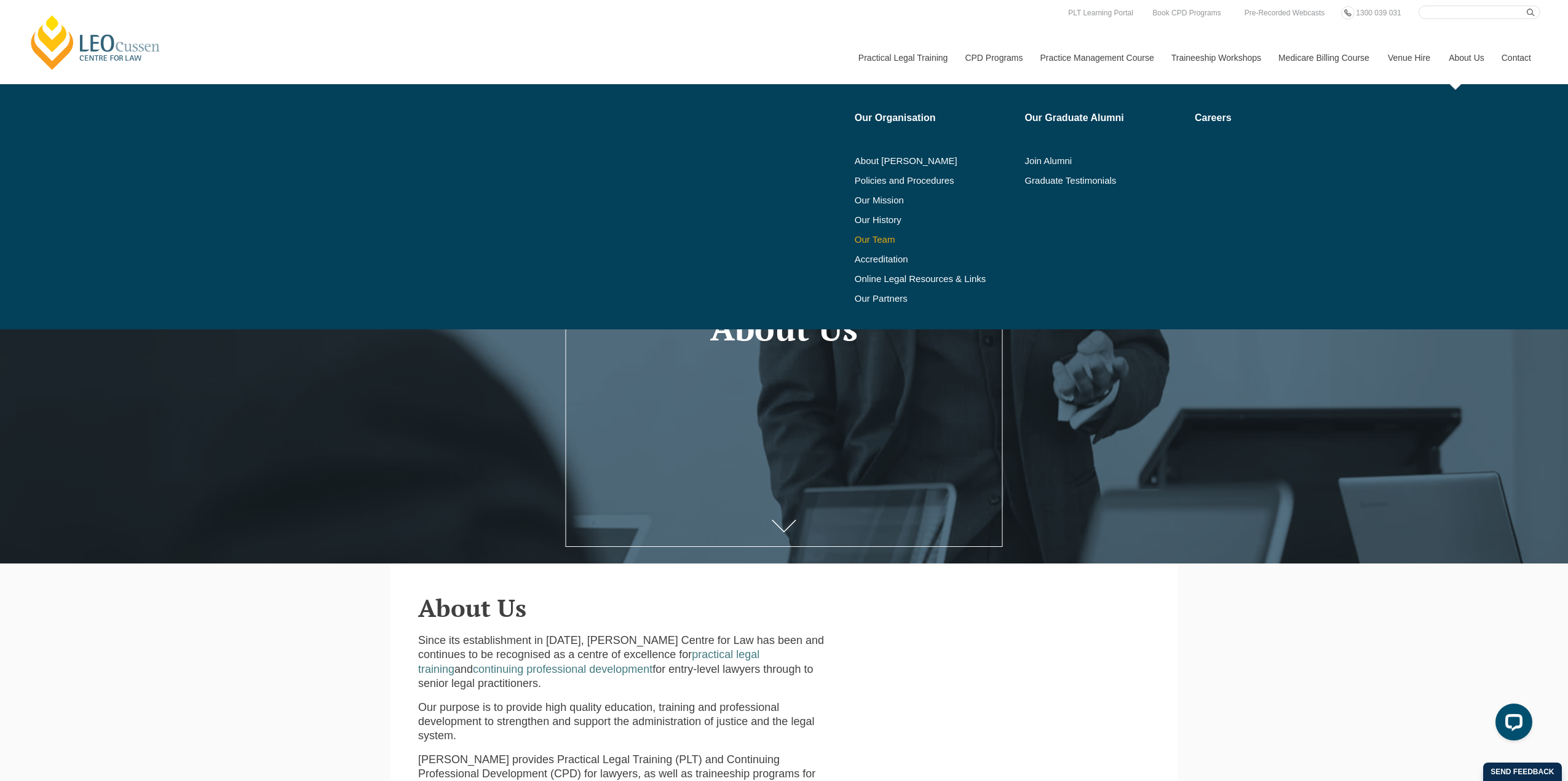
click at [867, 241] on link "Our Team" at bounding box center [936, 239] width 162 height 10
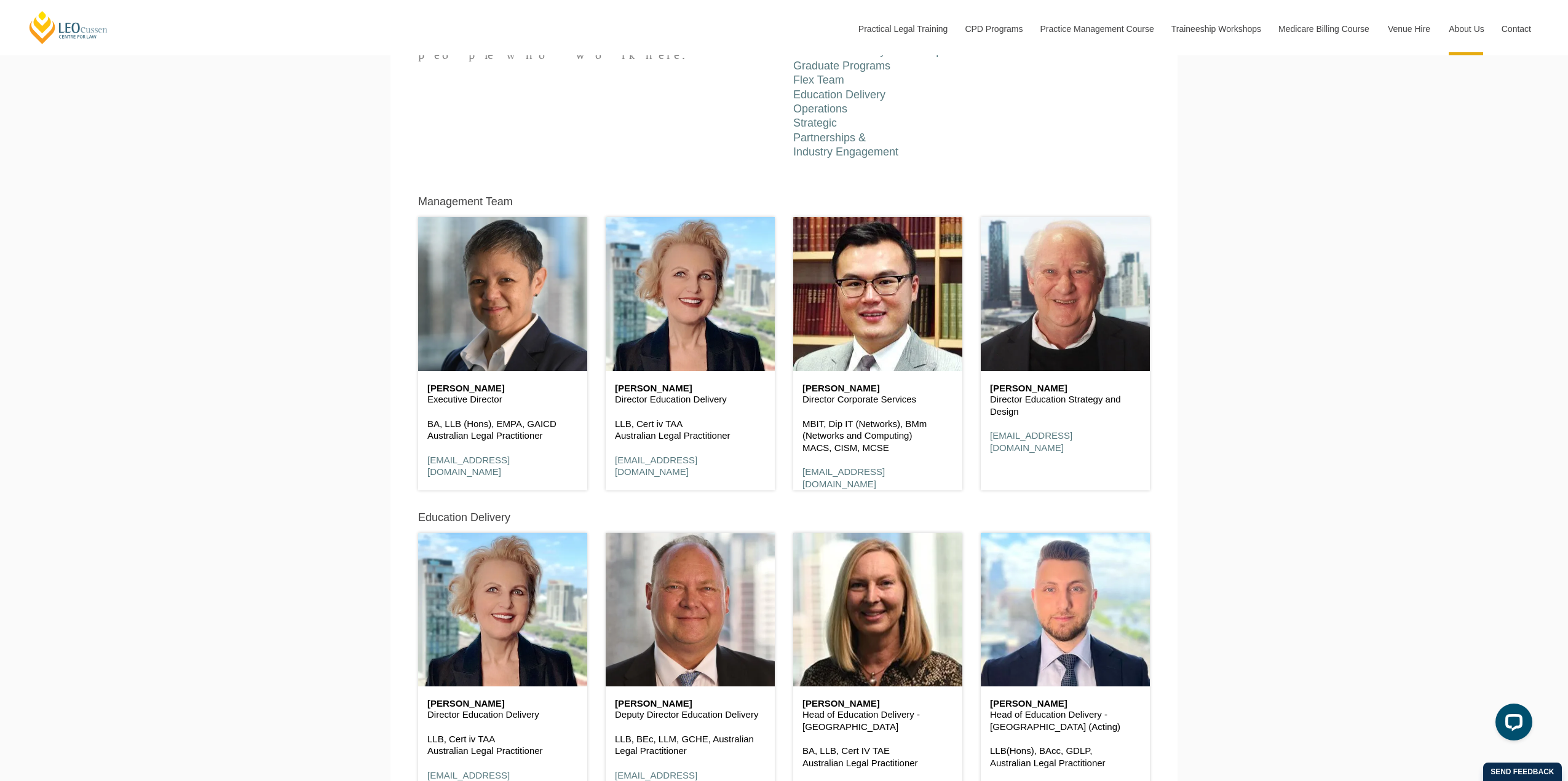
scroll to position [676, 0]
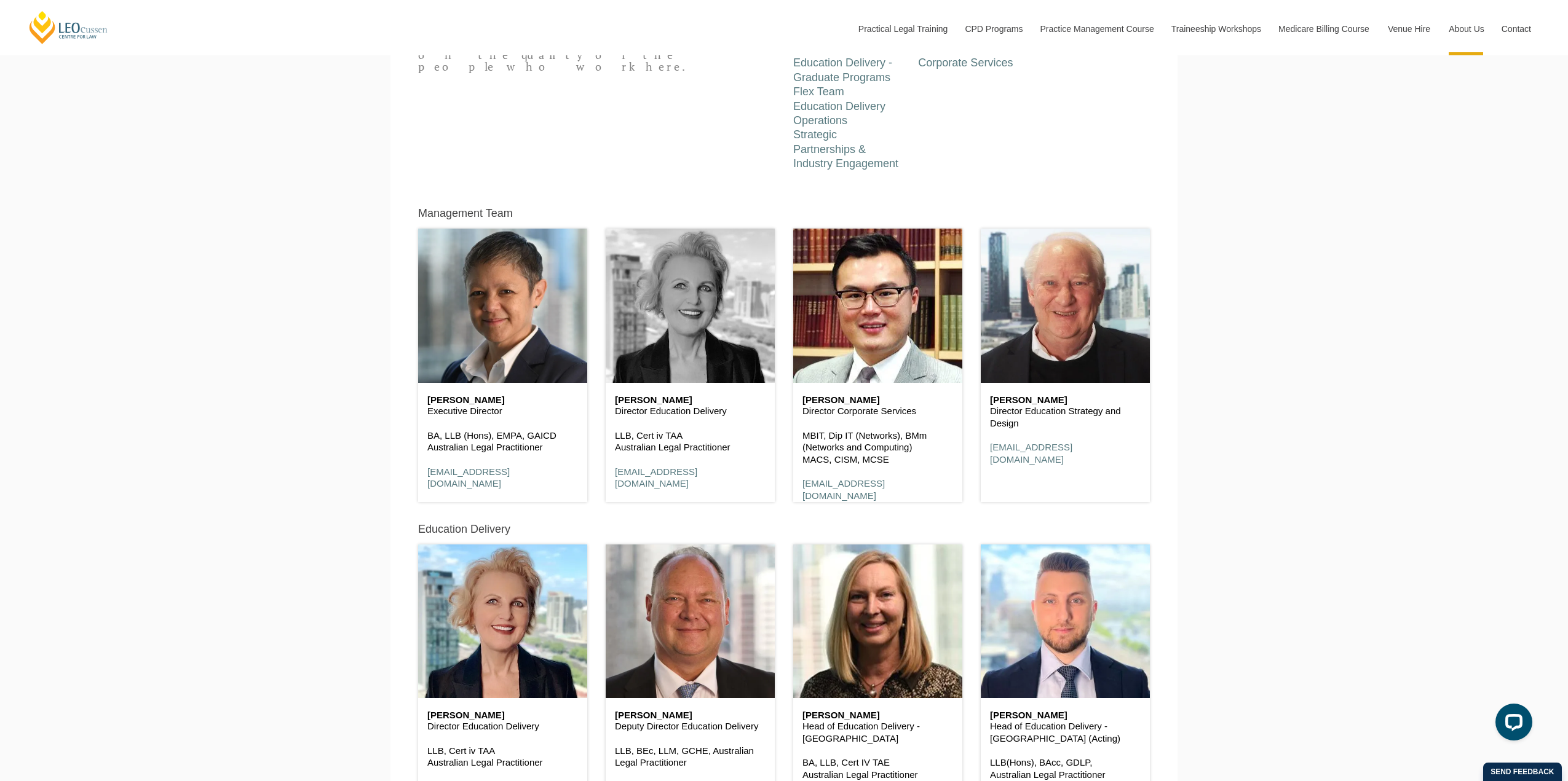
click at [697, 378] on header at bounding box center [690, 305] width 169 height 154
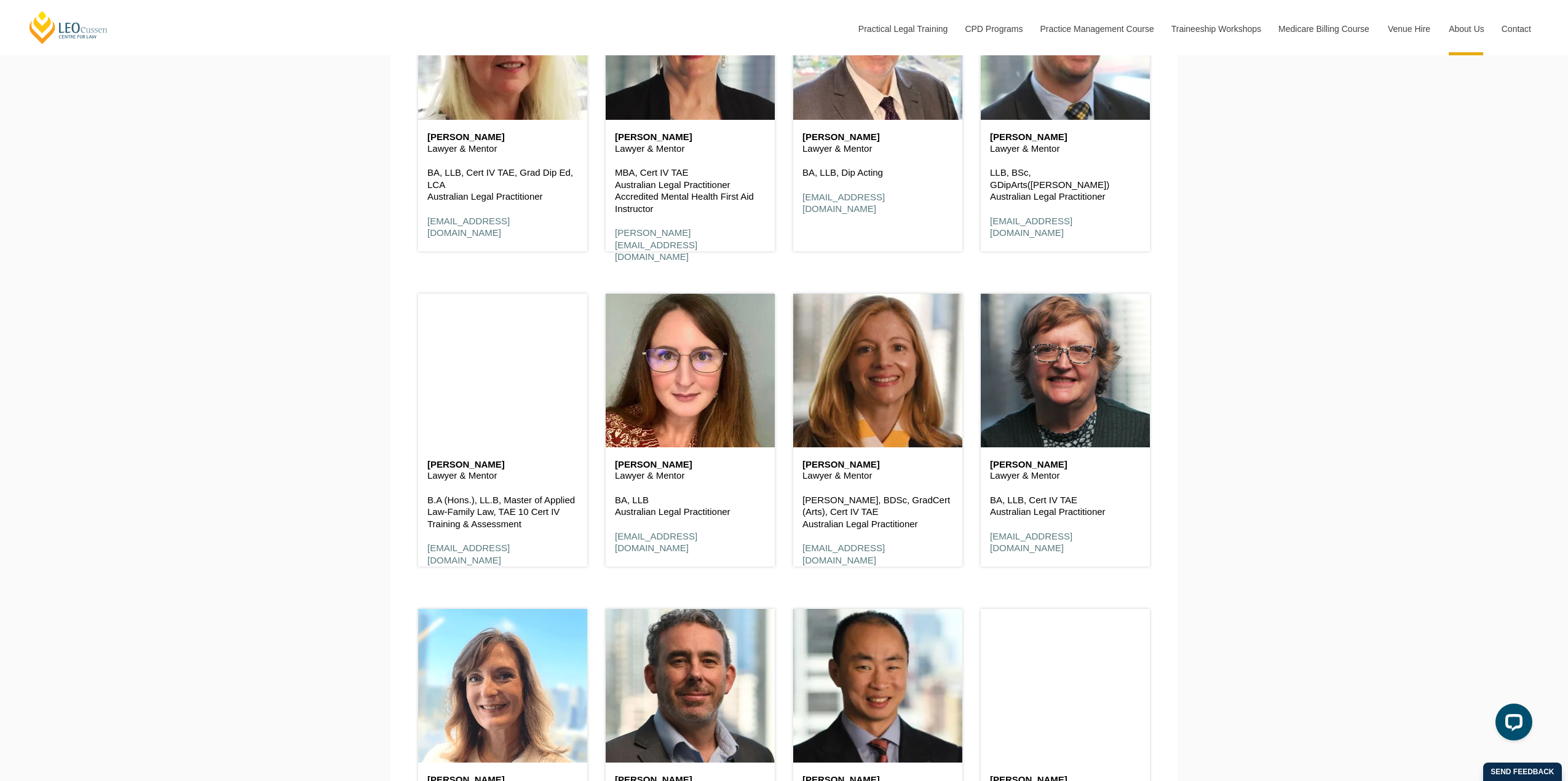
scroll to position [2336, 0]
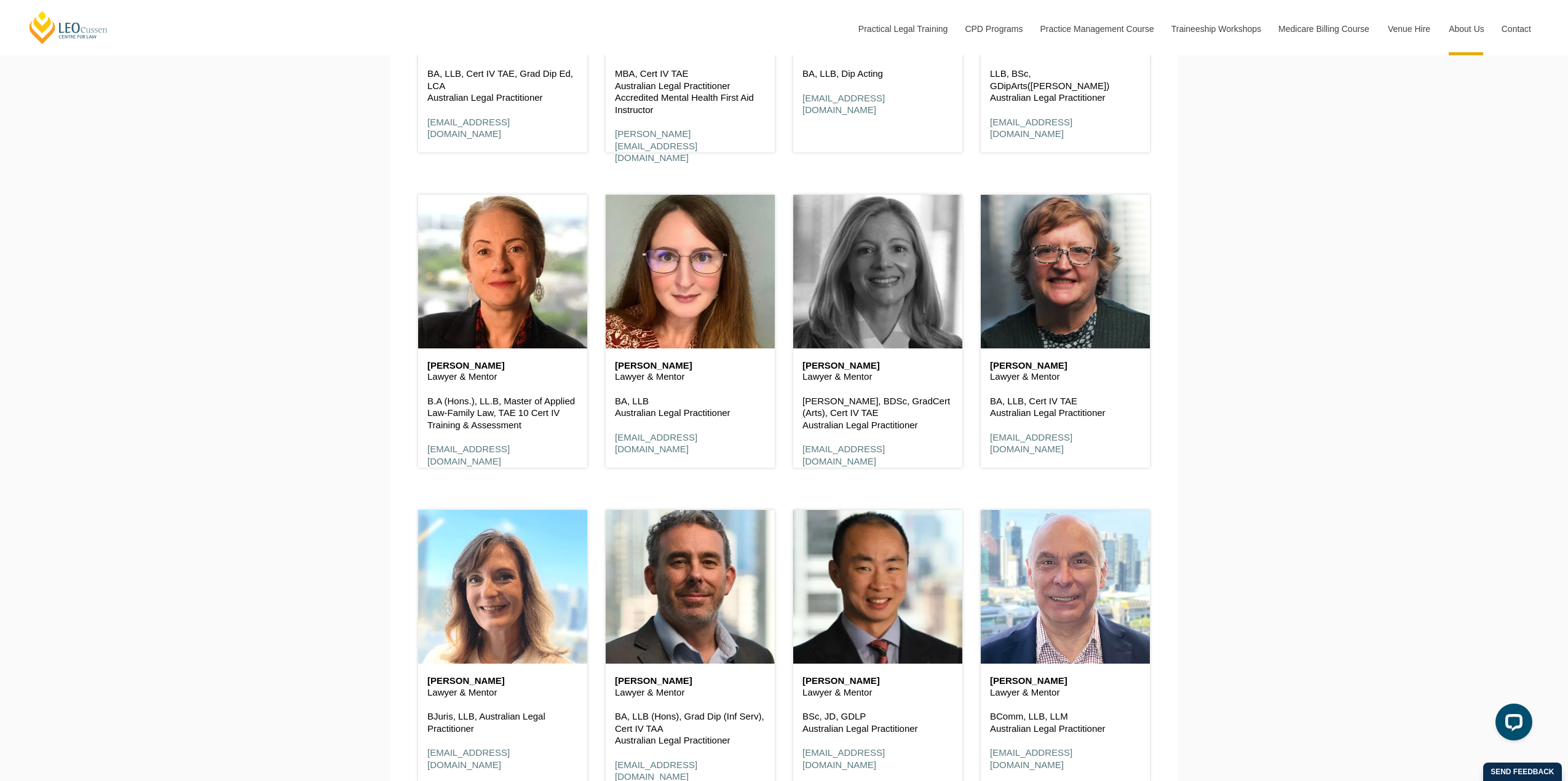
click at [907, 290] on header at bounding box center [878, 271] width 169 height 154
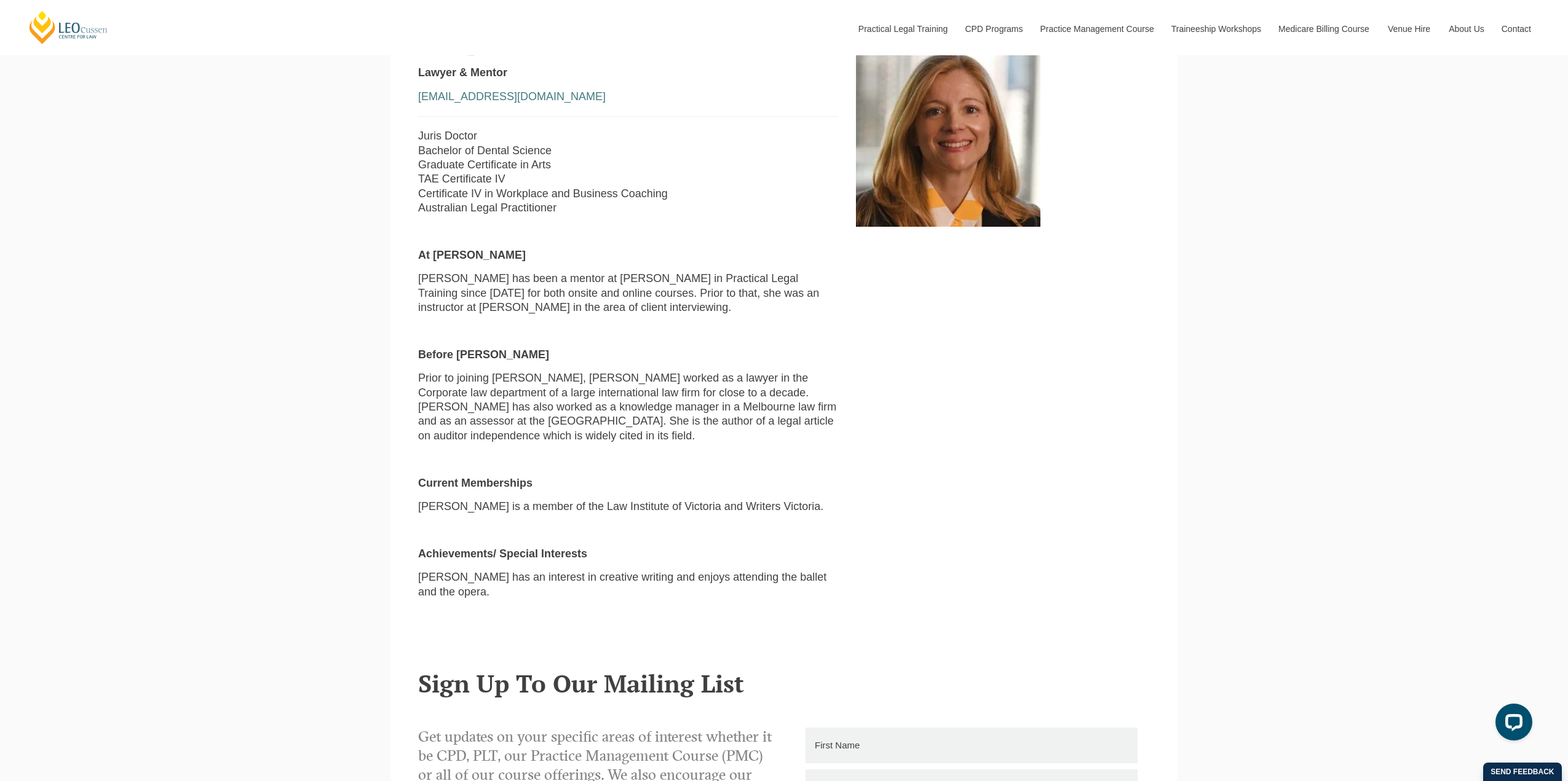
scroll to position [615, 0]
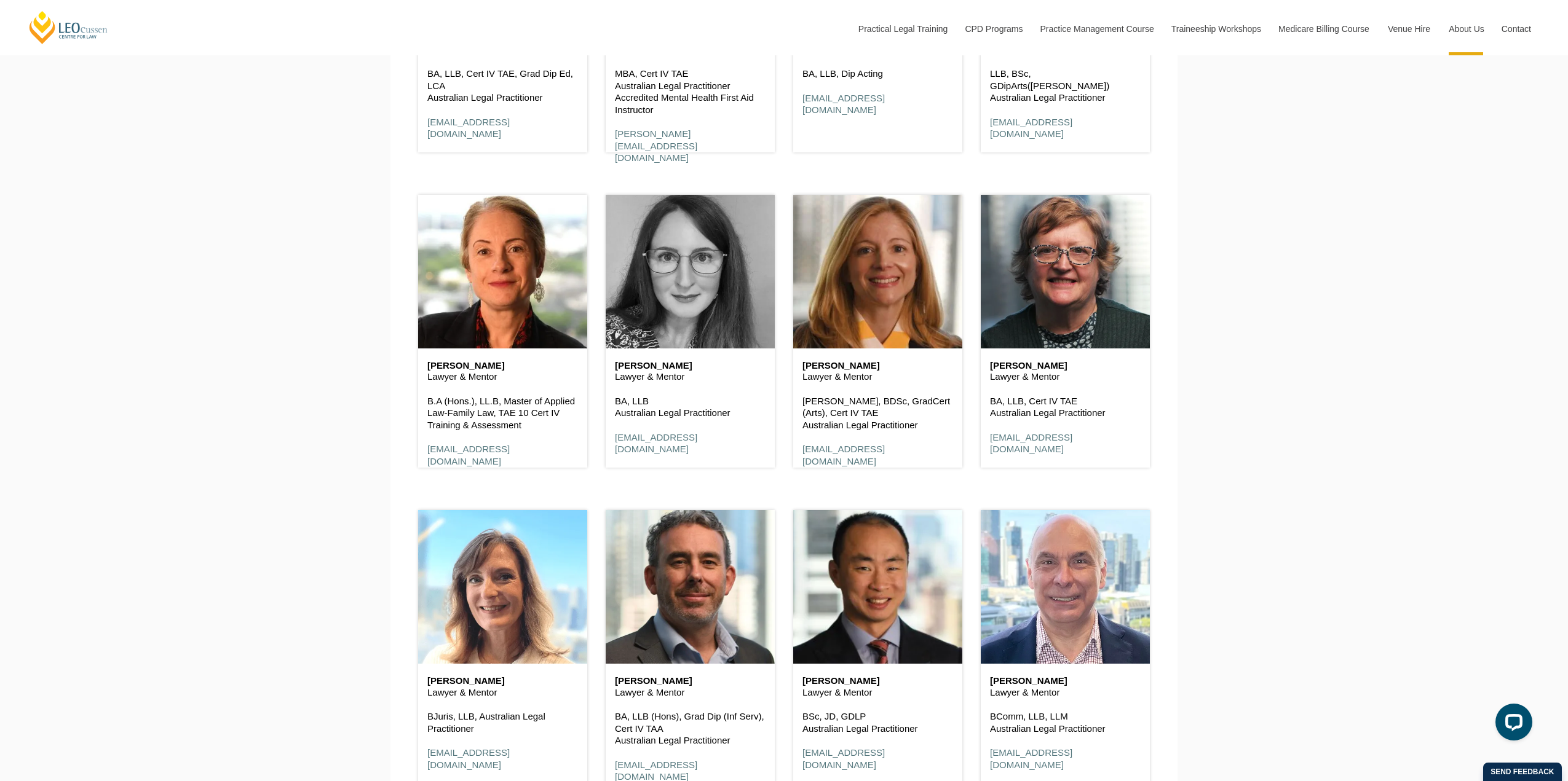
click at [681, 265] on header at bounding box center [690, 271] width 169 height 154
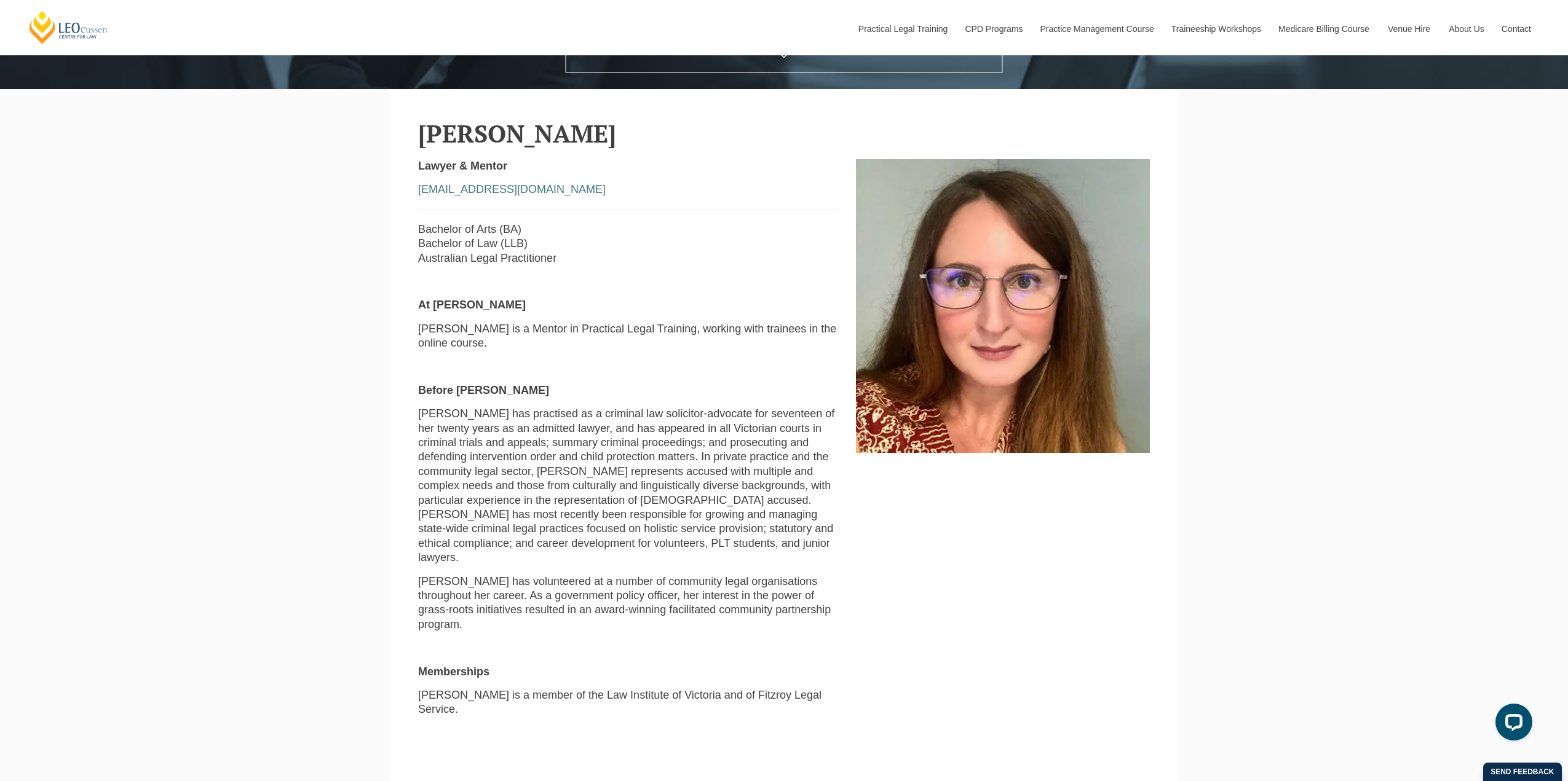
scroll to position [553, 0]
